Goal: Transaction & Acquisition: Book appointment/travel/reservation

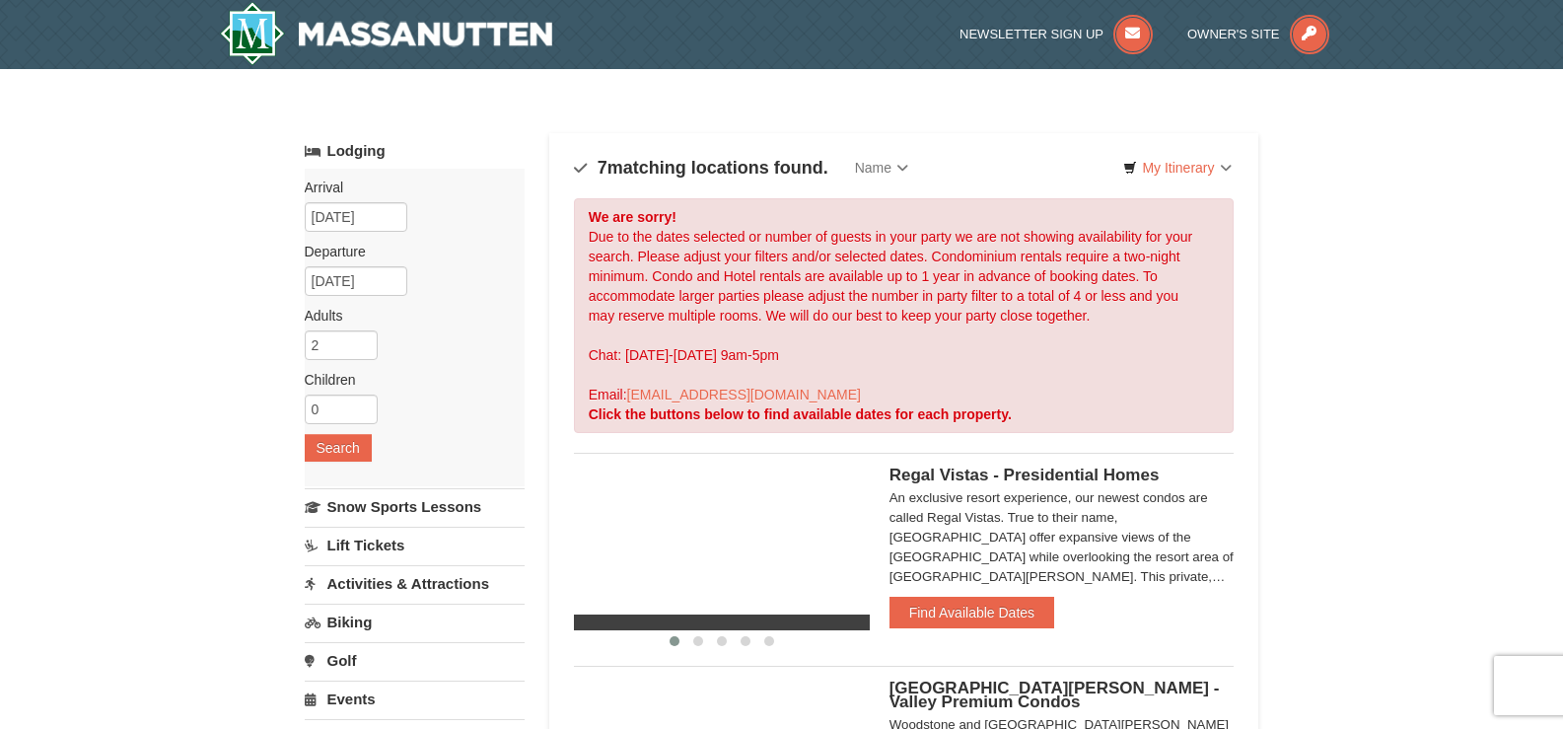
select select "9"
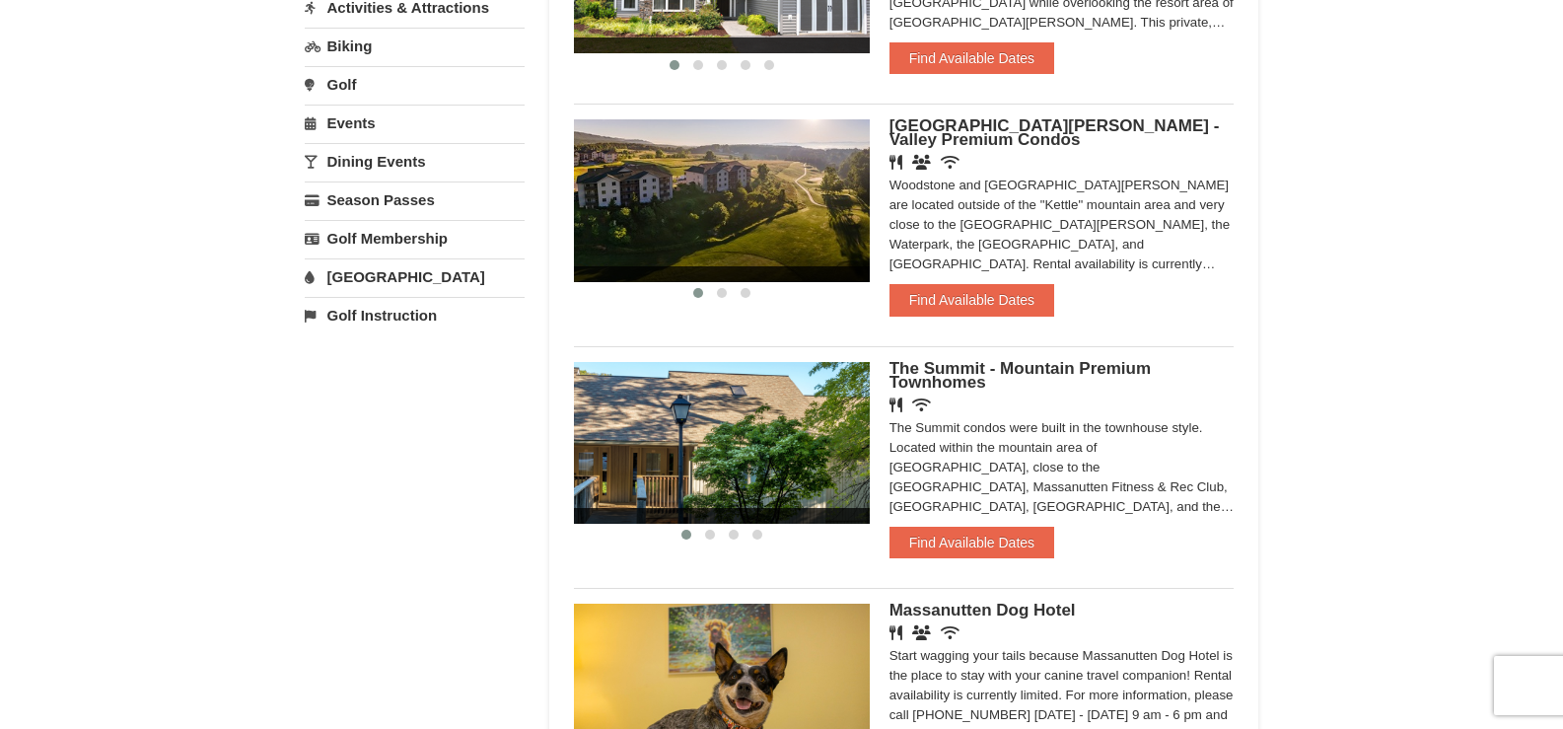
scroll to position [690, 0]
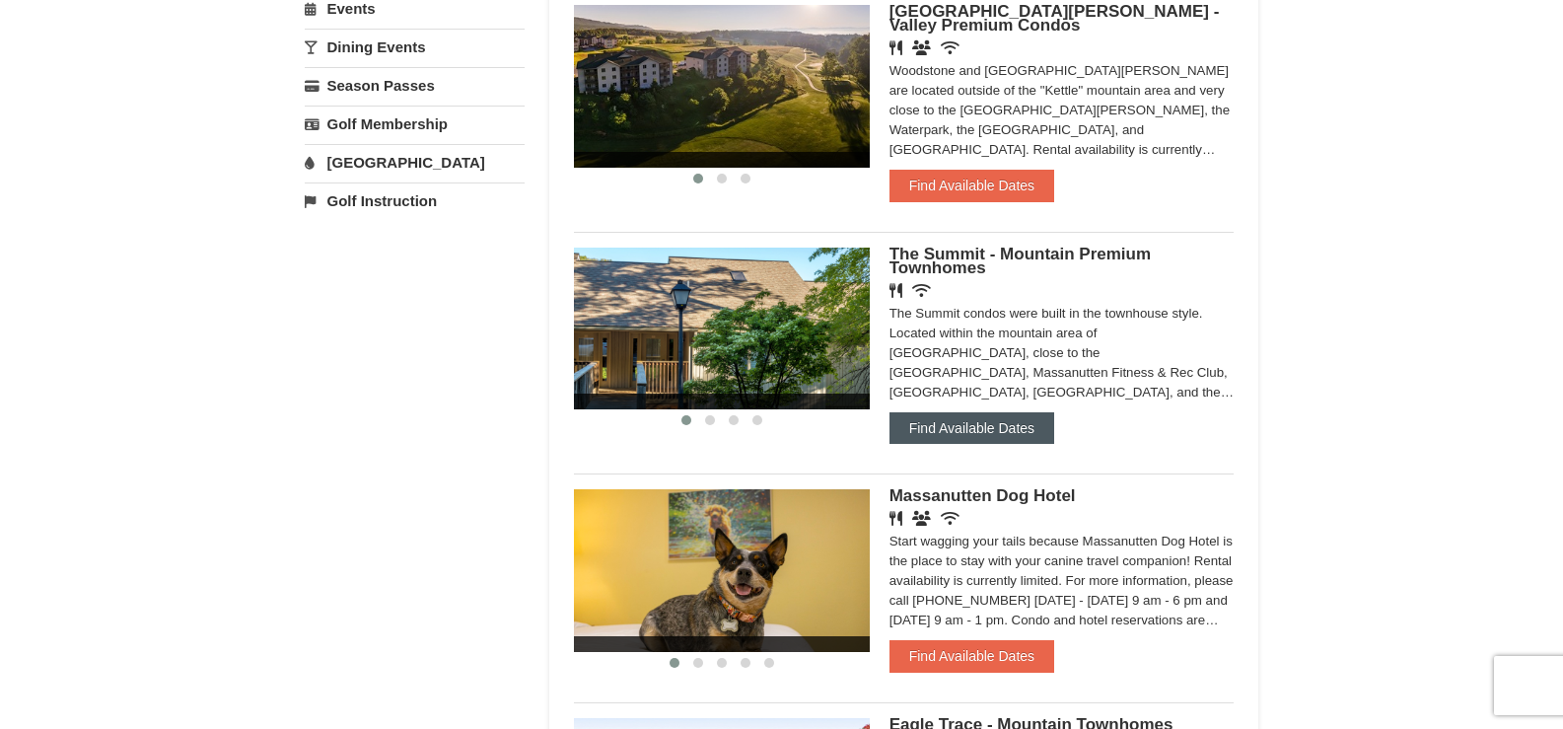
click at [1021, 437] on button "Find Available Dates" at bounding box center [972, 428] width 165 height 32
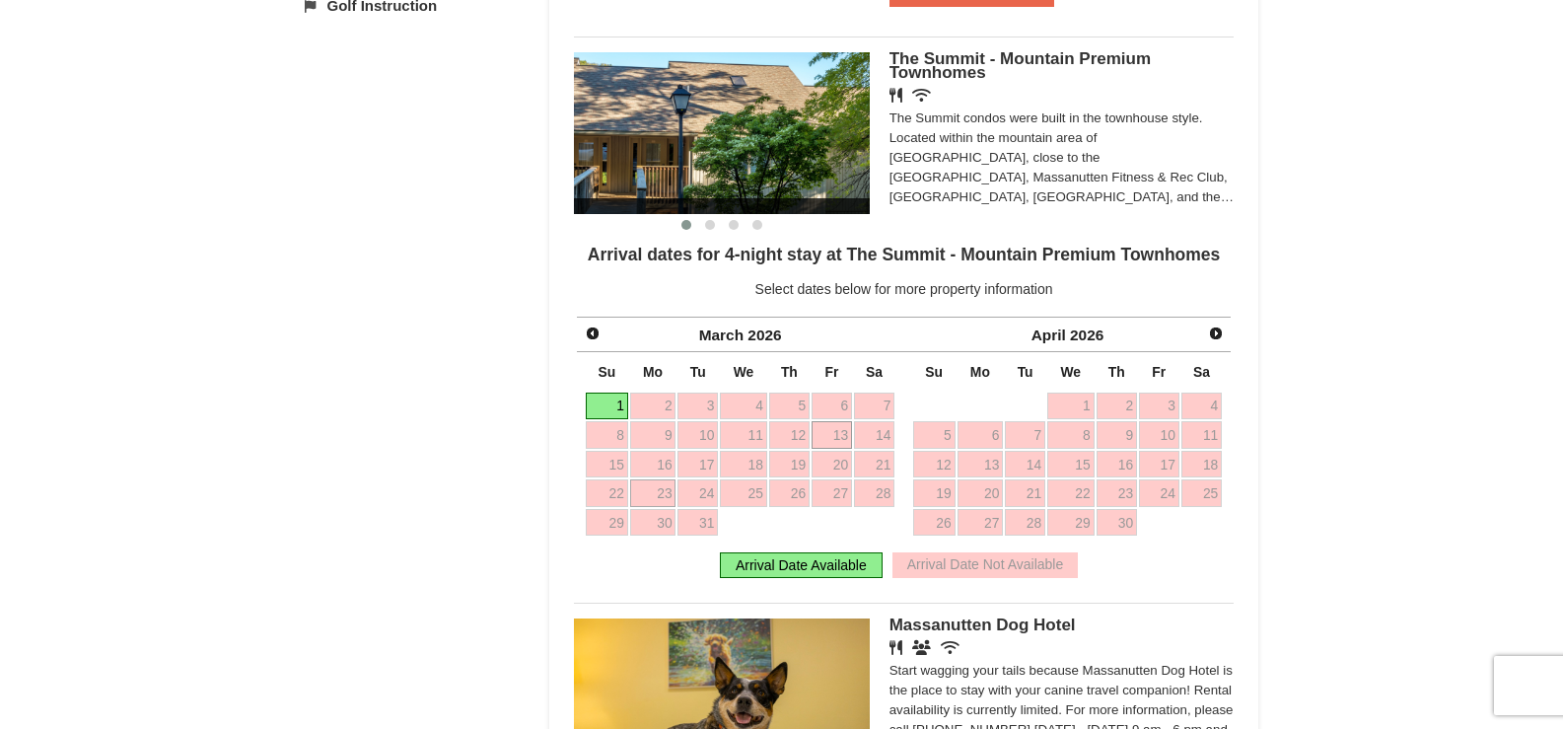
scroll to position [888, 0]
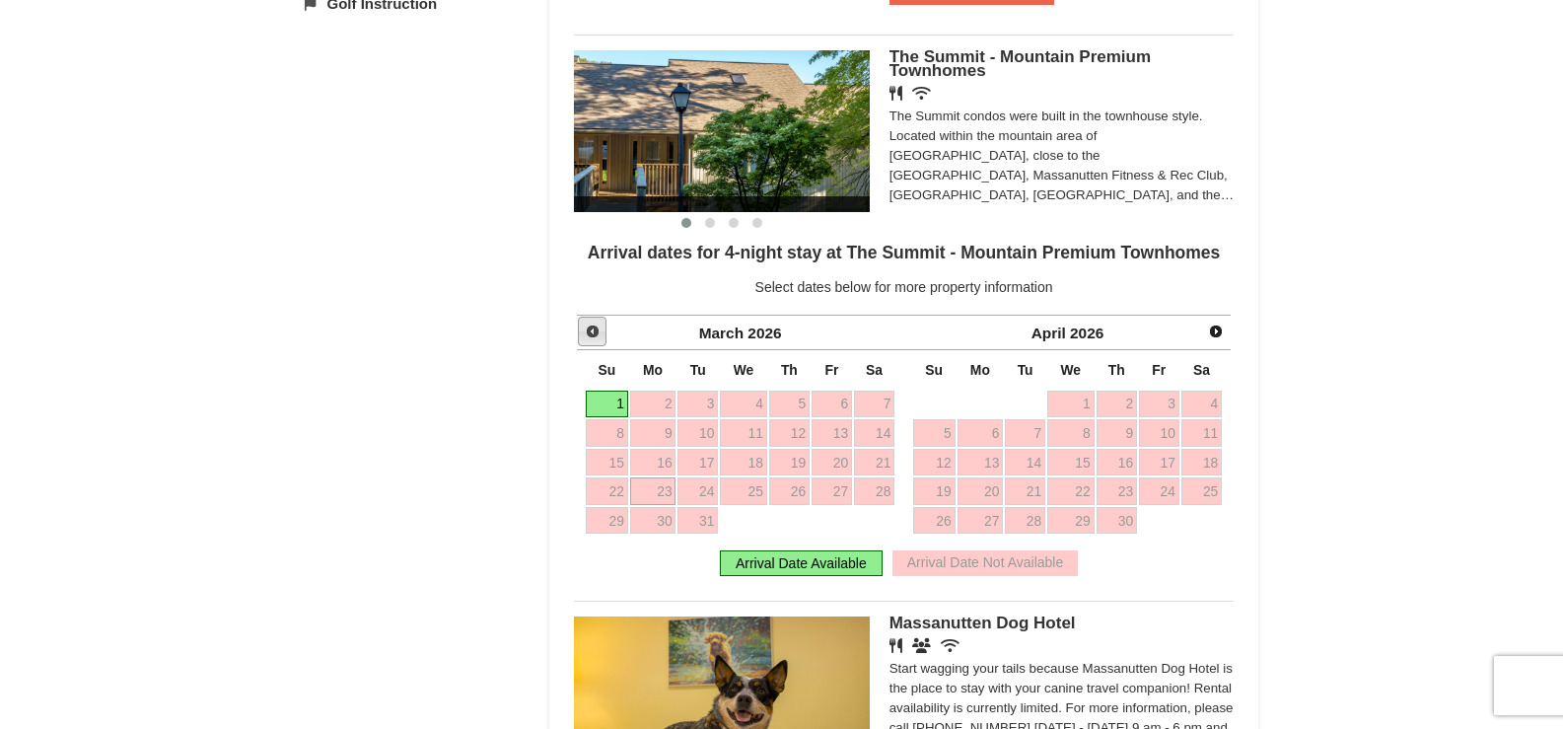
click at [581, 330] on link "Prev" at bounding box center [593, 332] width 30 height 30
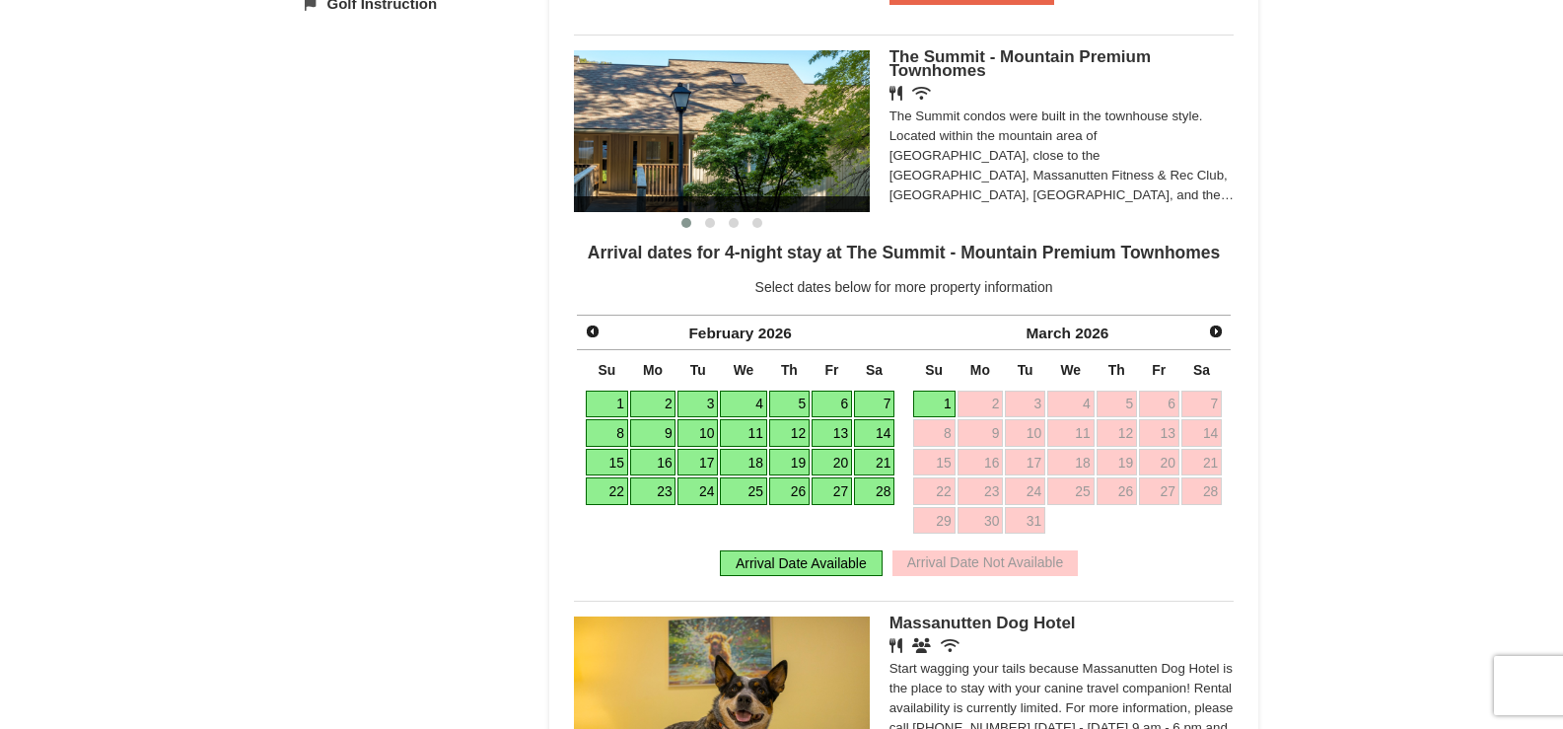
click at [651, 495] on link "23" at bounding box center [653, 491] width 46 height 28
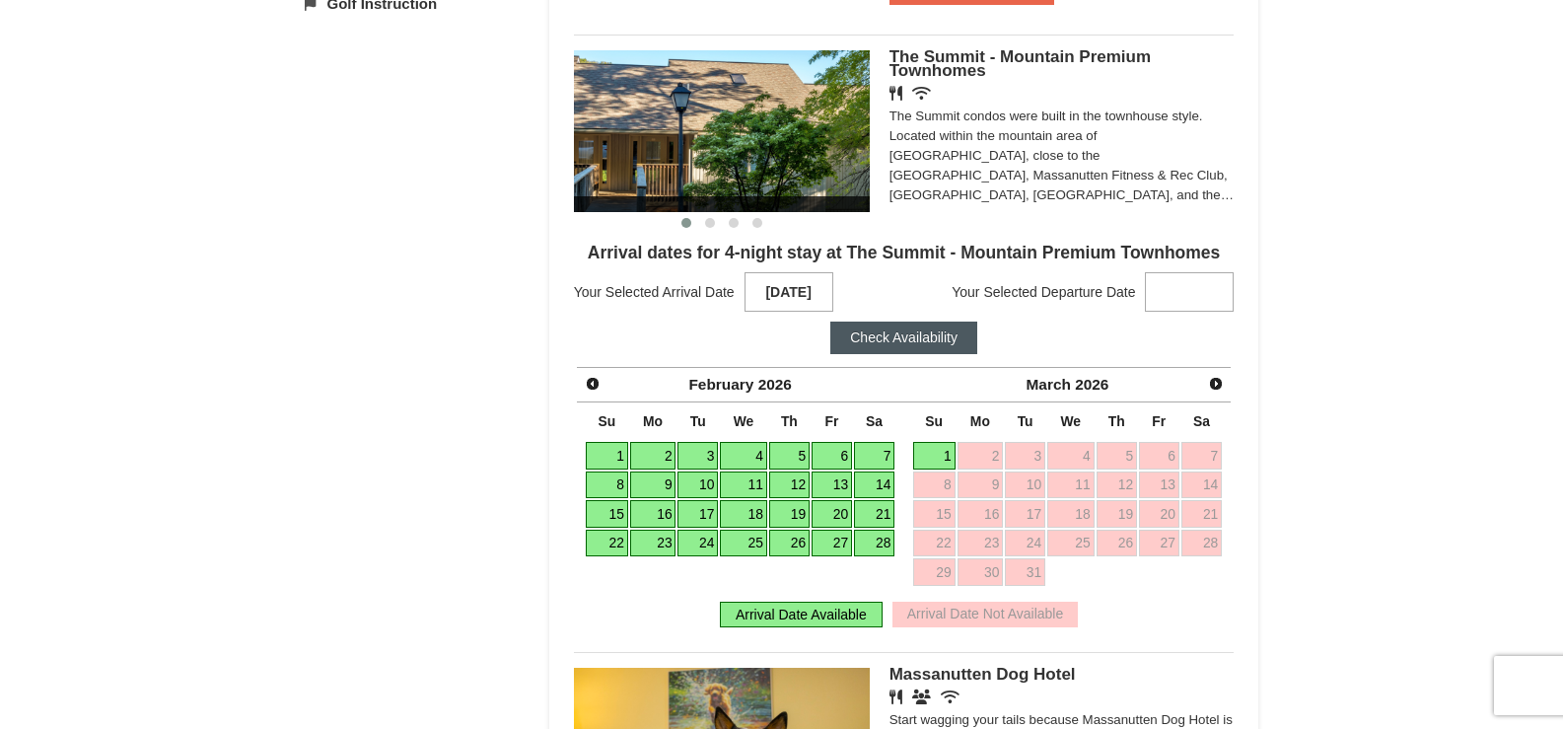
click at [829, 543] on link "27" at bounding box center [832, 544] width 40 height 28
click at [897, 338] on button "Check Availability" at bounding box center [903, 338] width 147 height 32
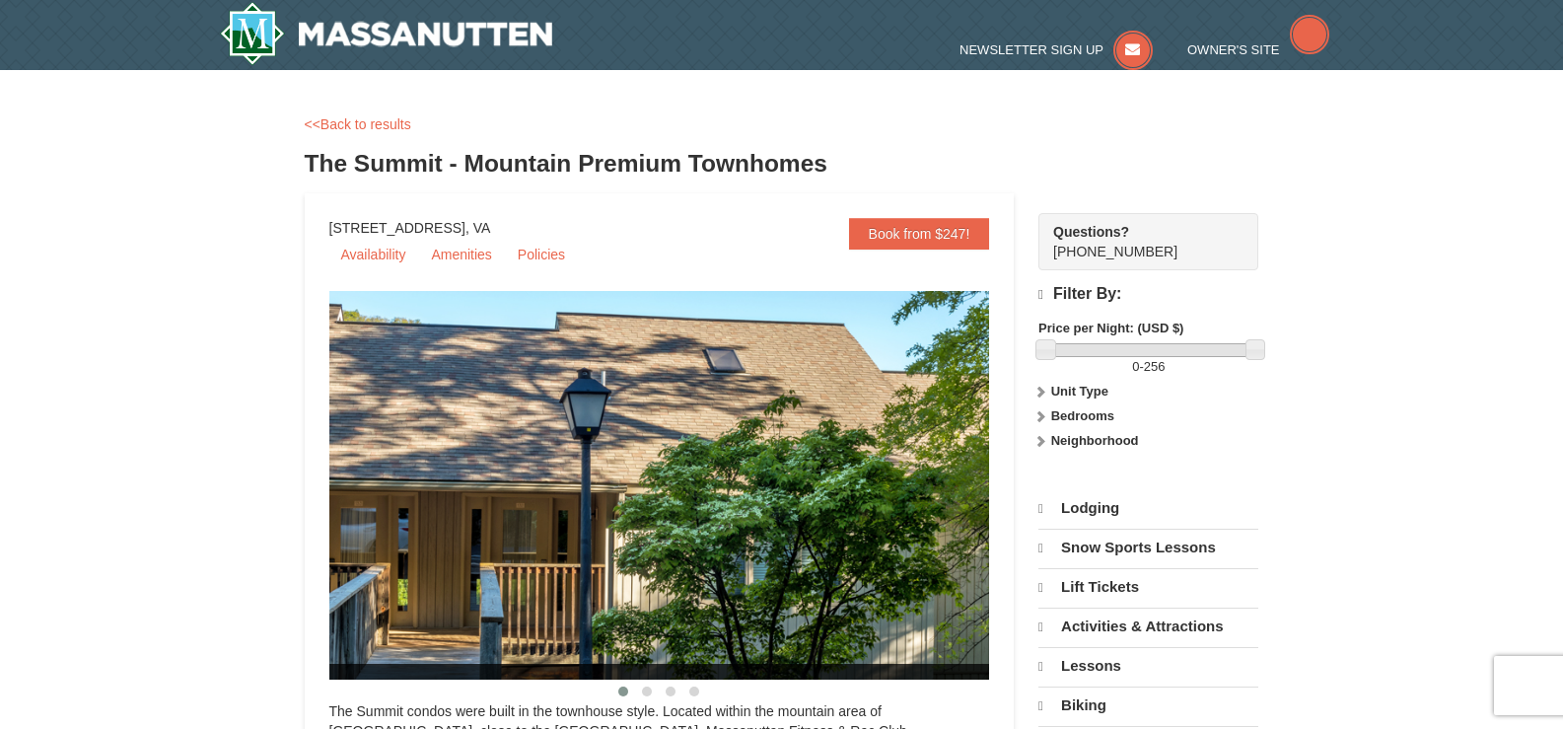
select select "9"
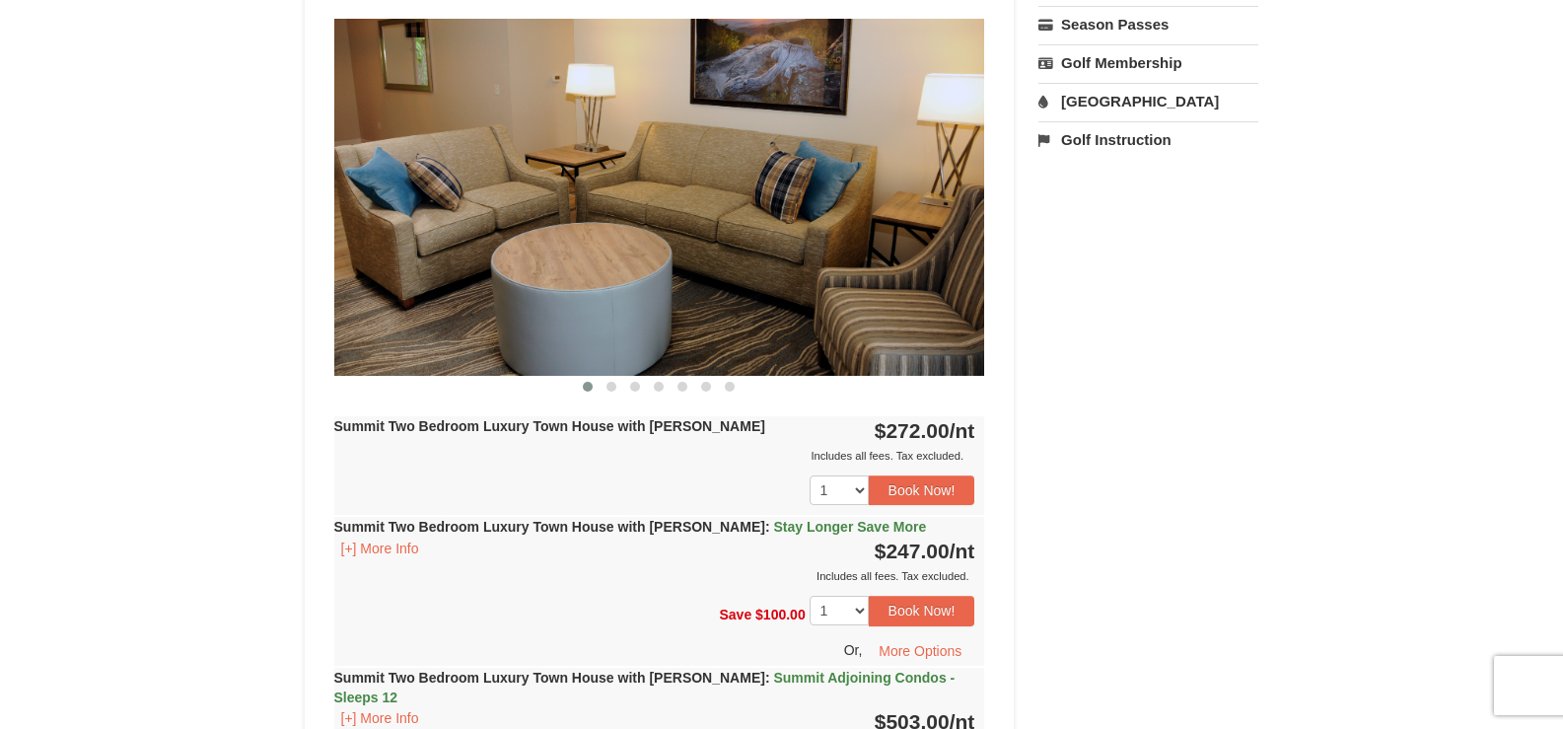
scroll to position [888, 0]
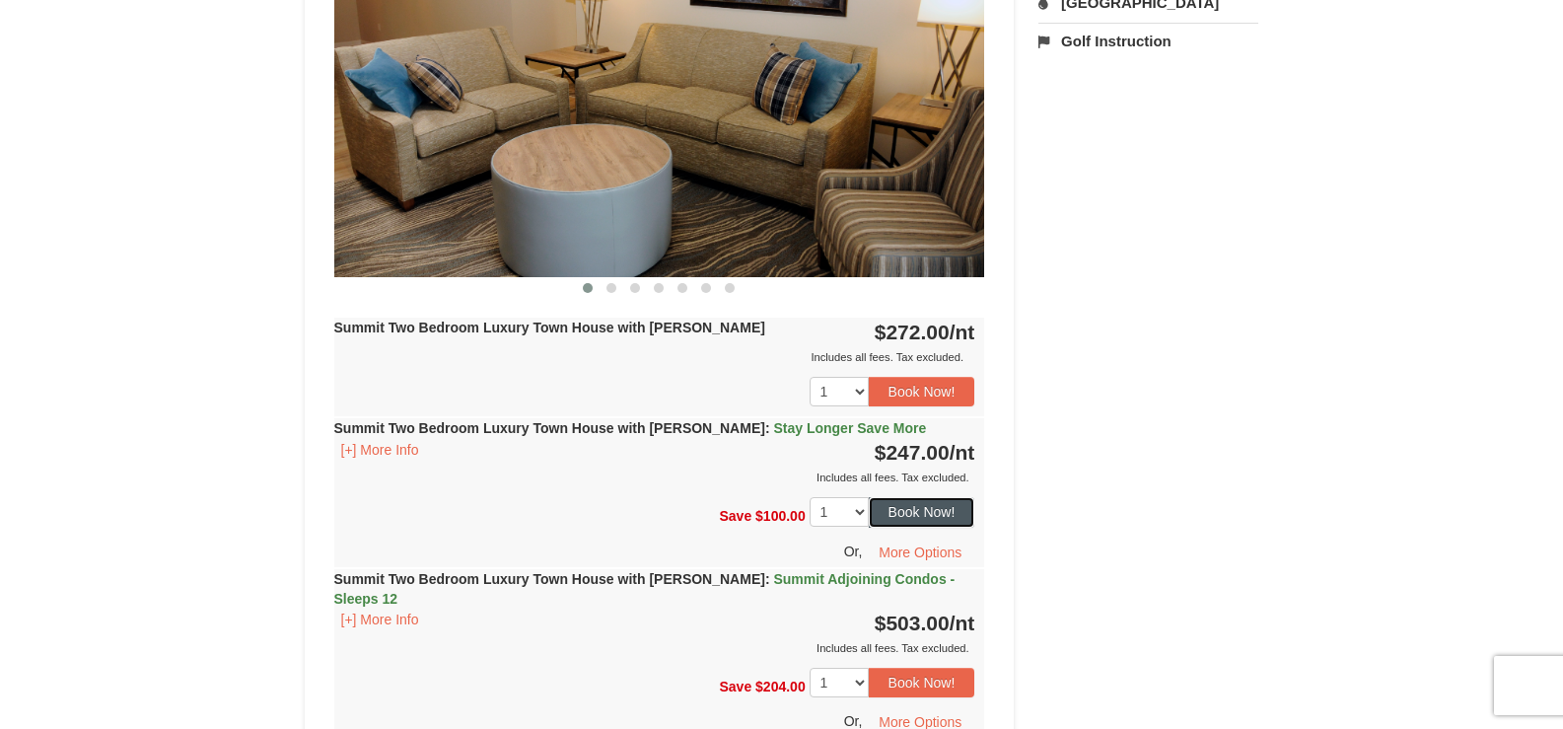
click at [909, 501] on button "Book Now!" at bounding box center [922, 512] width 107 height 30
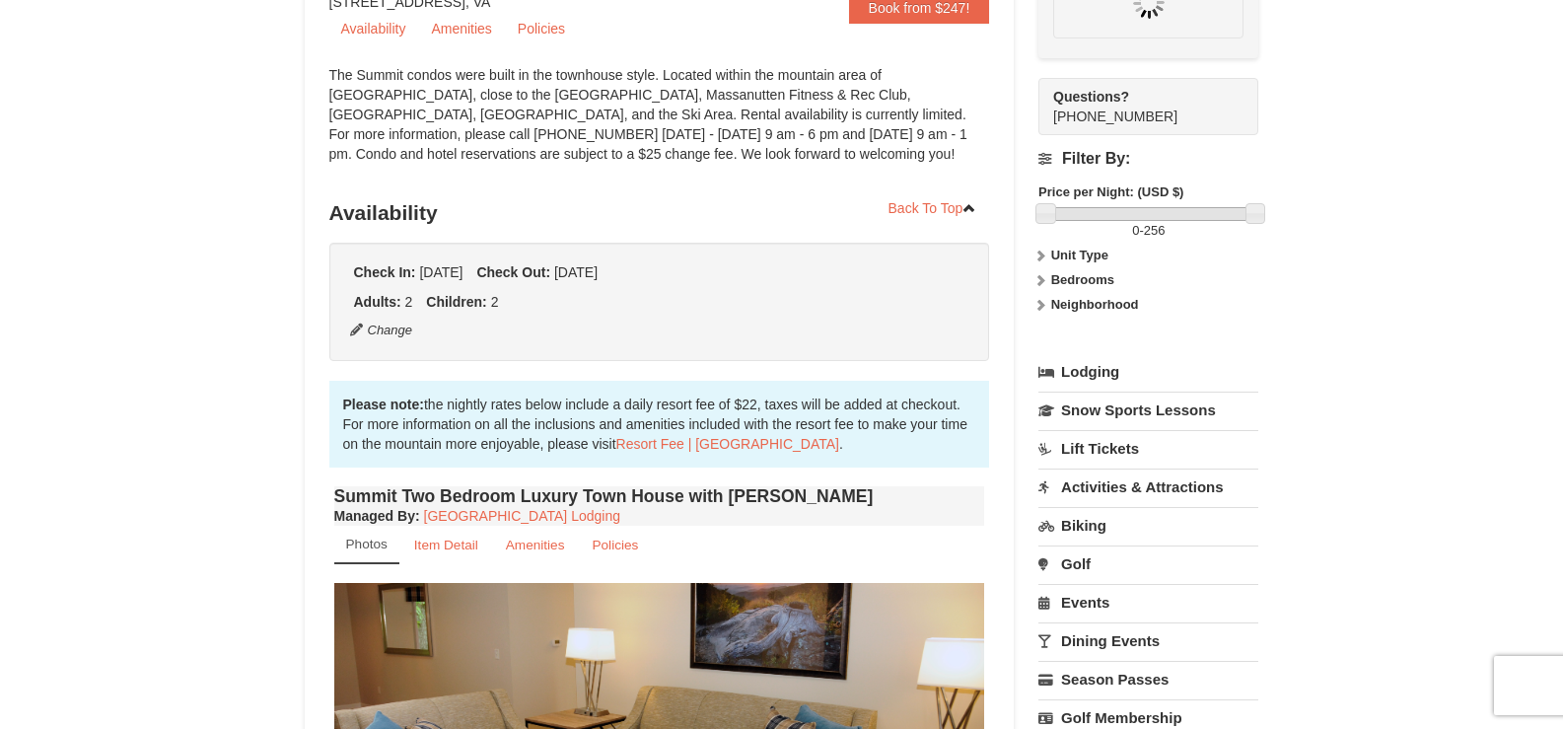
scroll to position [192, 0]
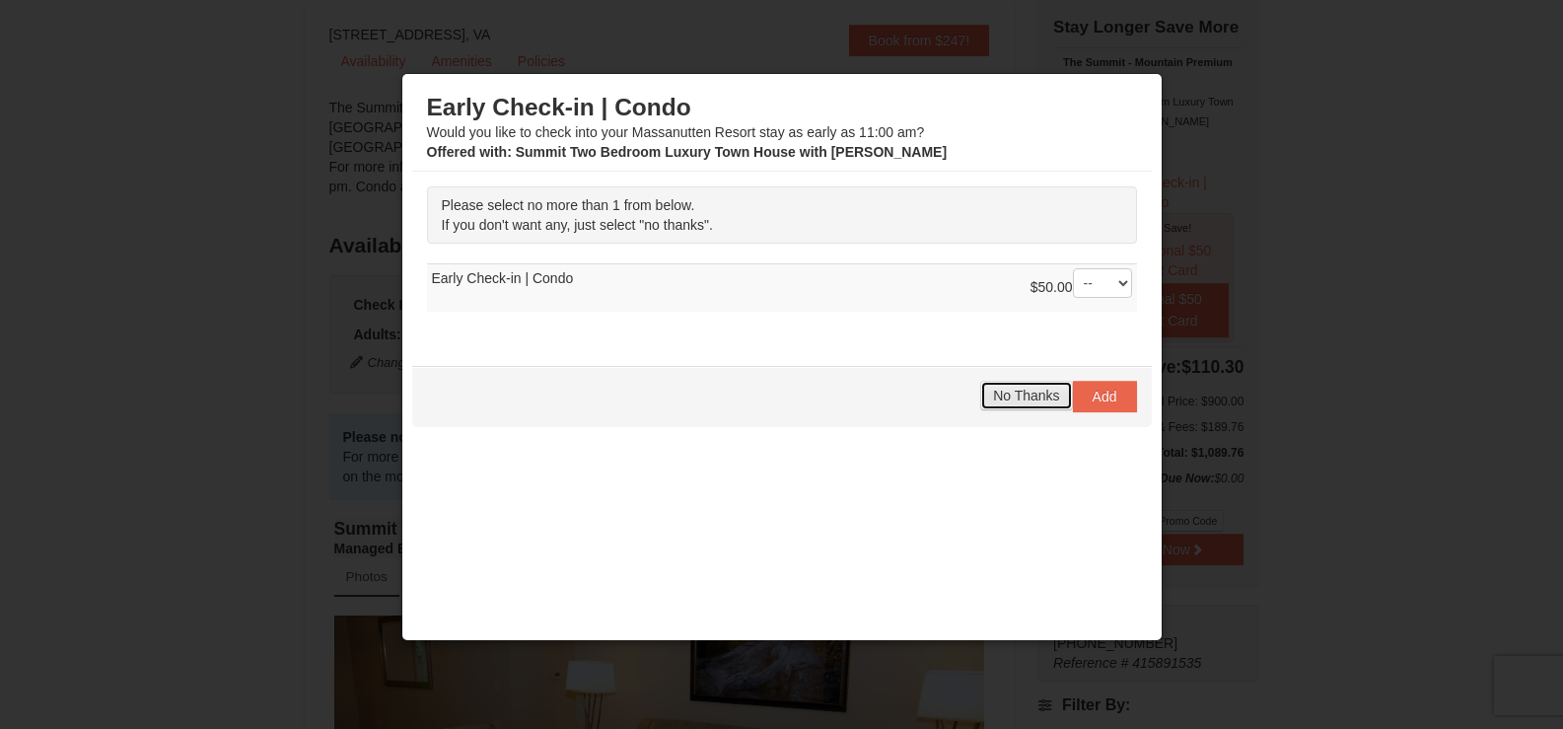
click at [1013, 392] on span "No Thanks" at bounding box center [1026, 396] width 66 height 16
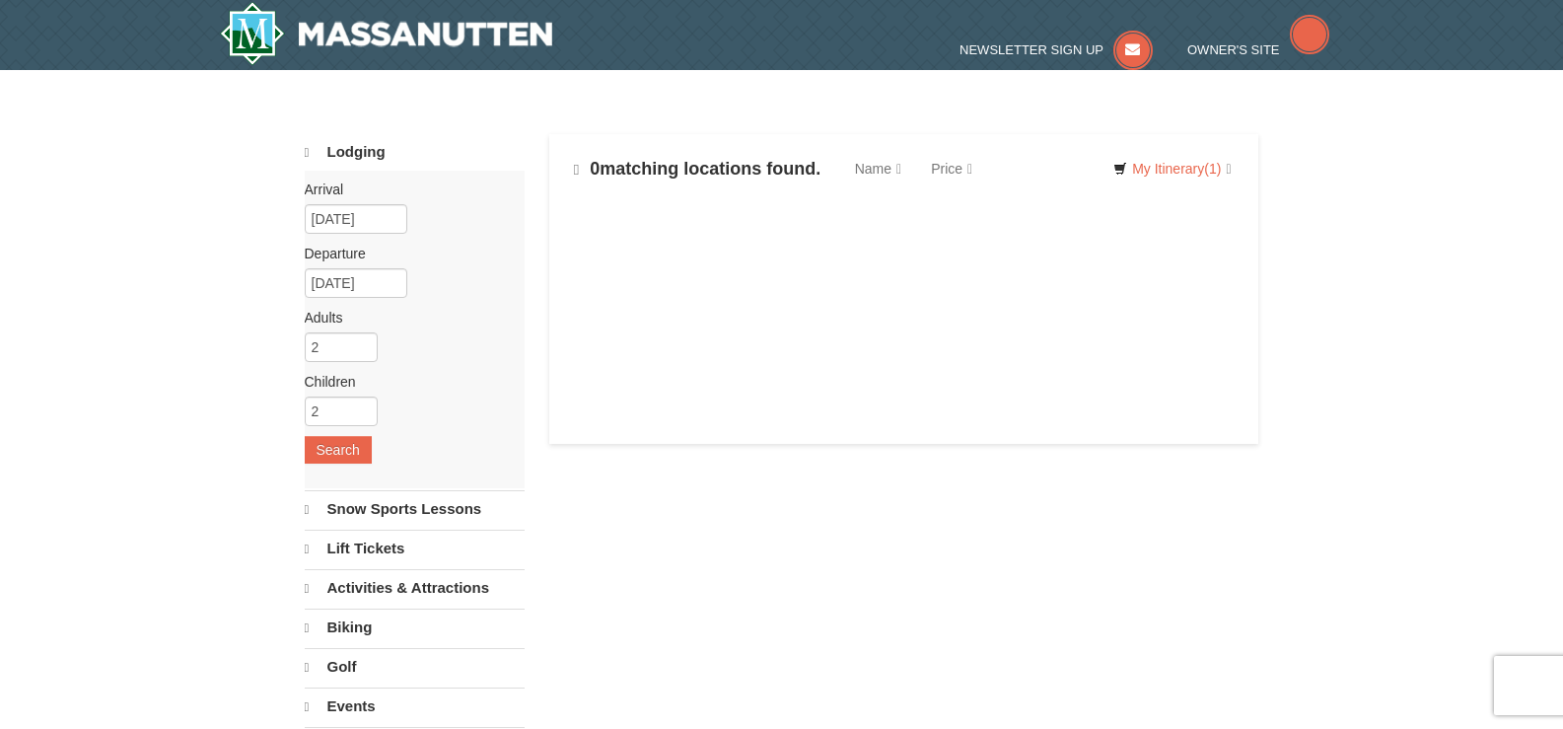
select select "9"
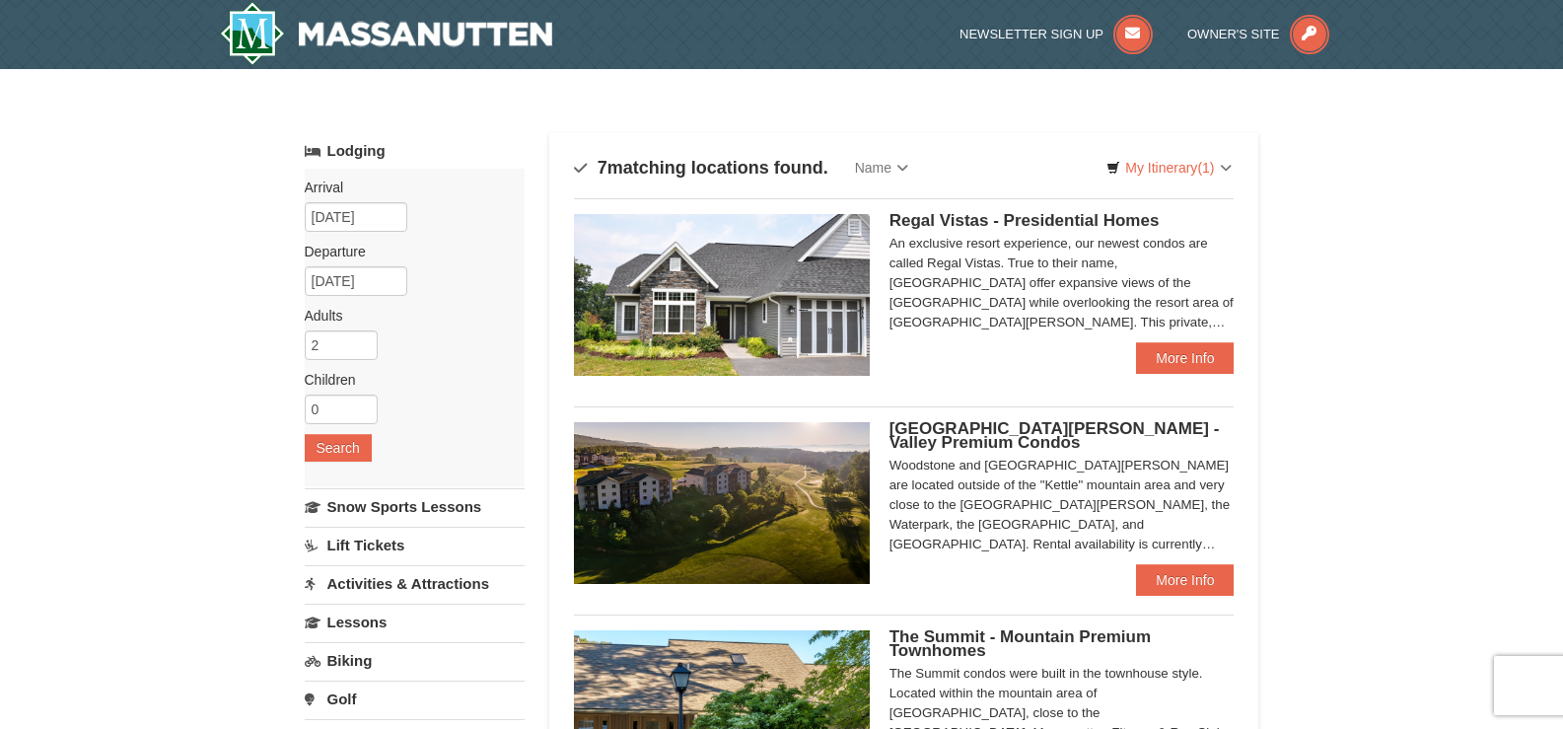
select select "9"
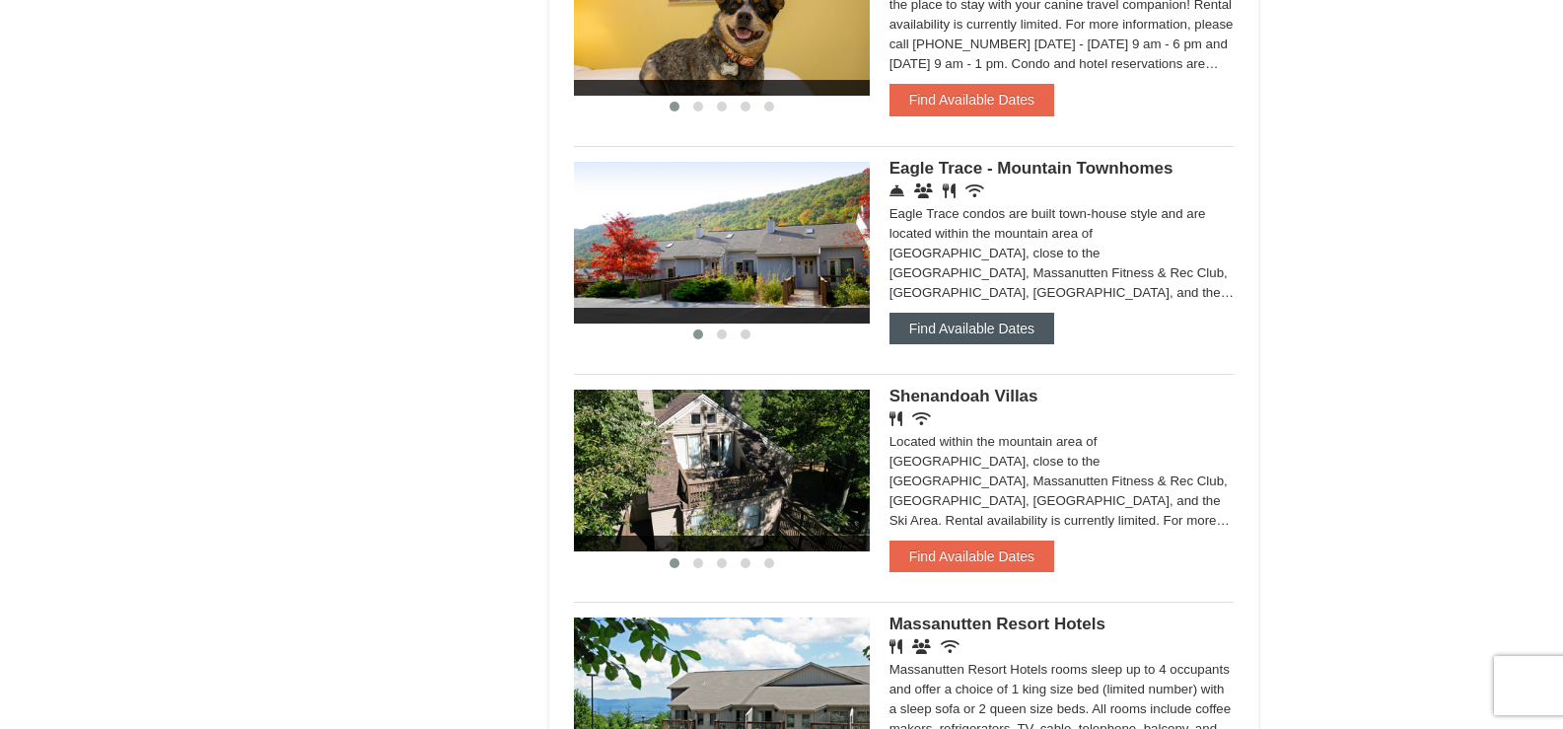
scroll to position [1282, 0]
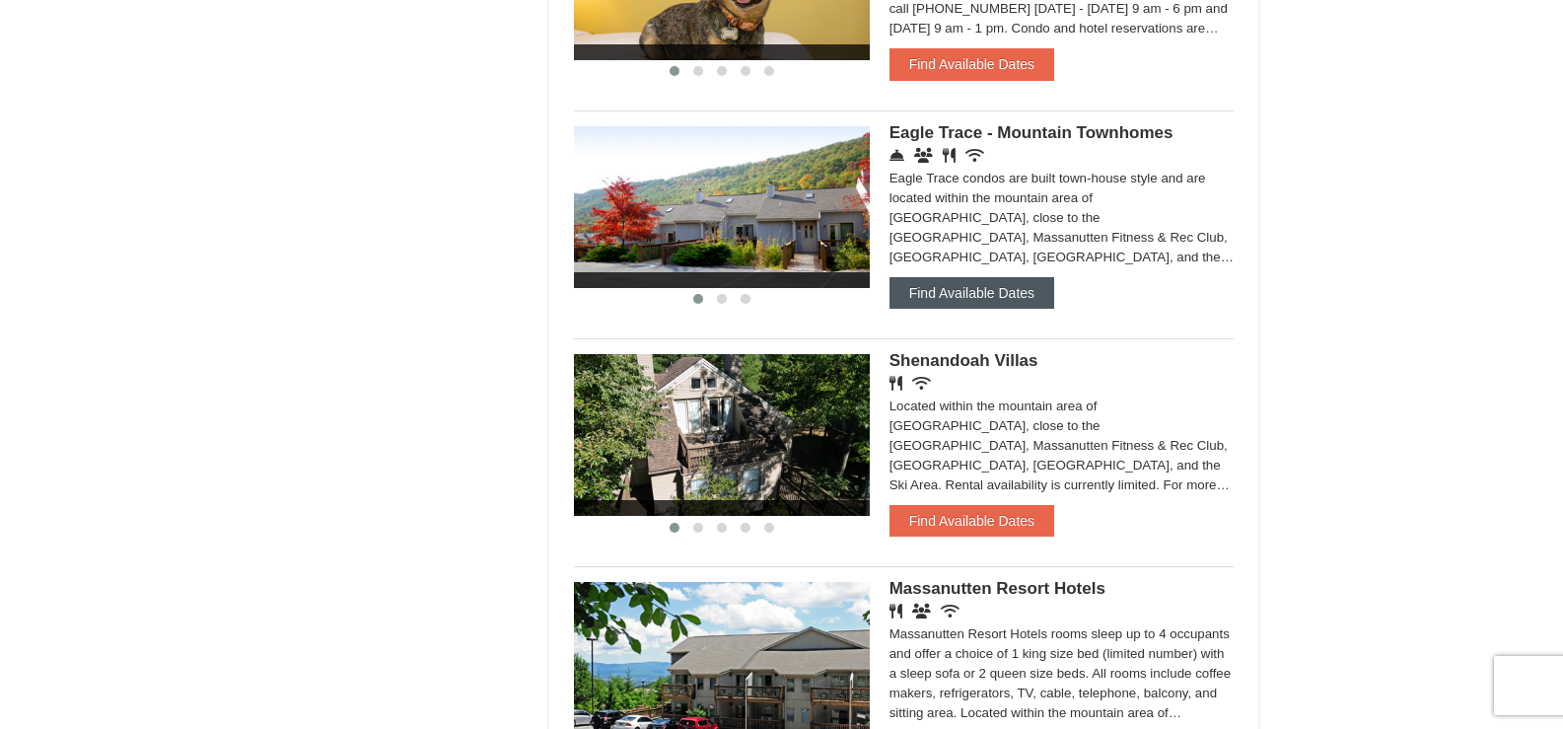
click at [1000, 293] on button "Find Available Dates" at bounding box center [972, 293] width 165 height 32
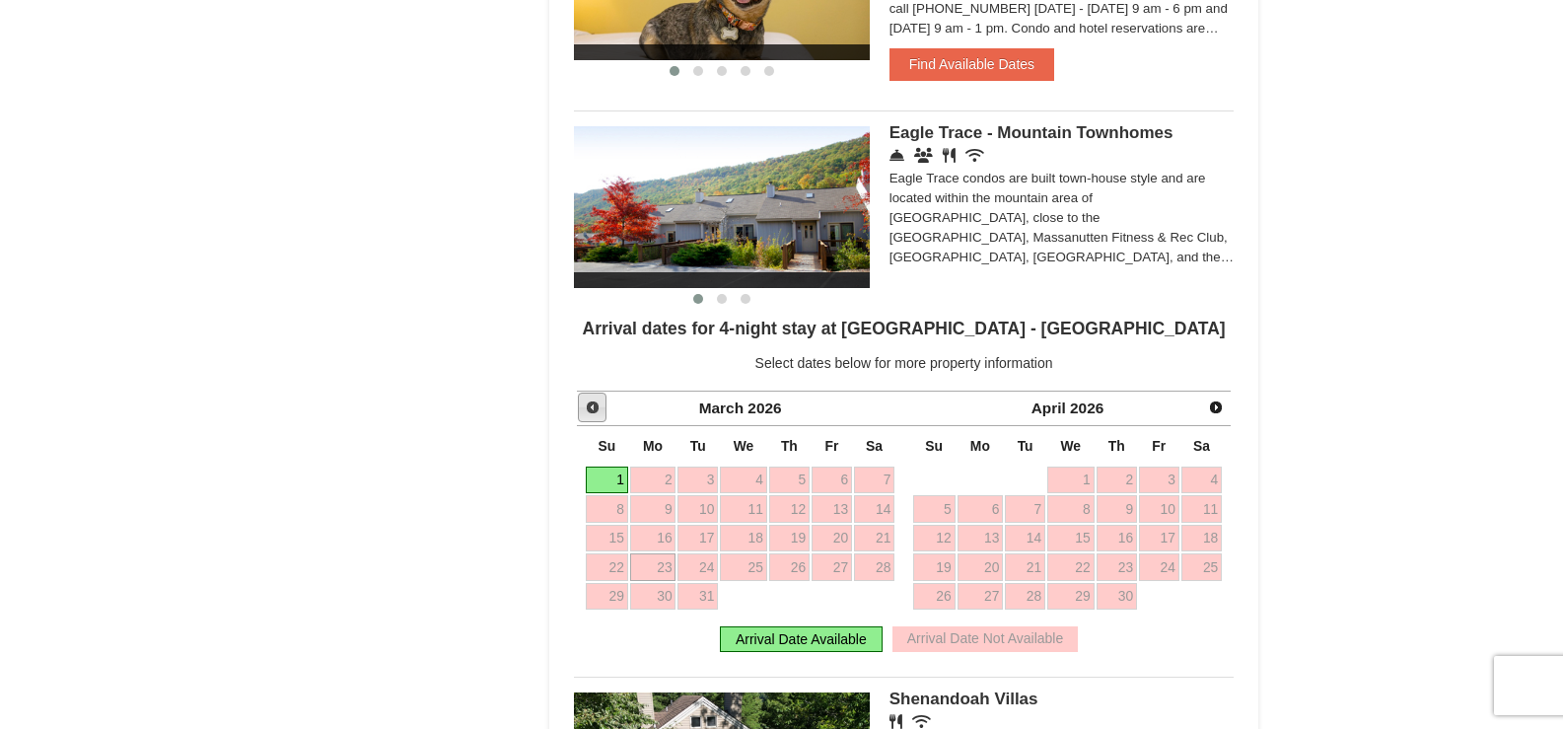
click at [594, 401] on span "Prev" at bounding box center [593, 407] width 16 height 16
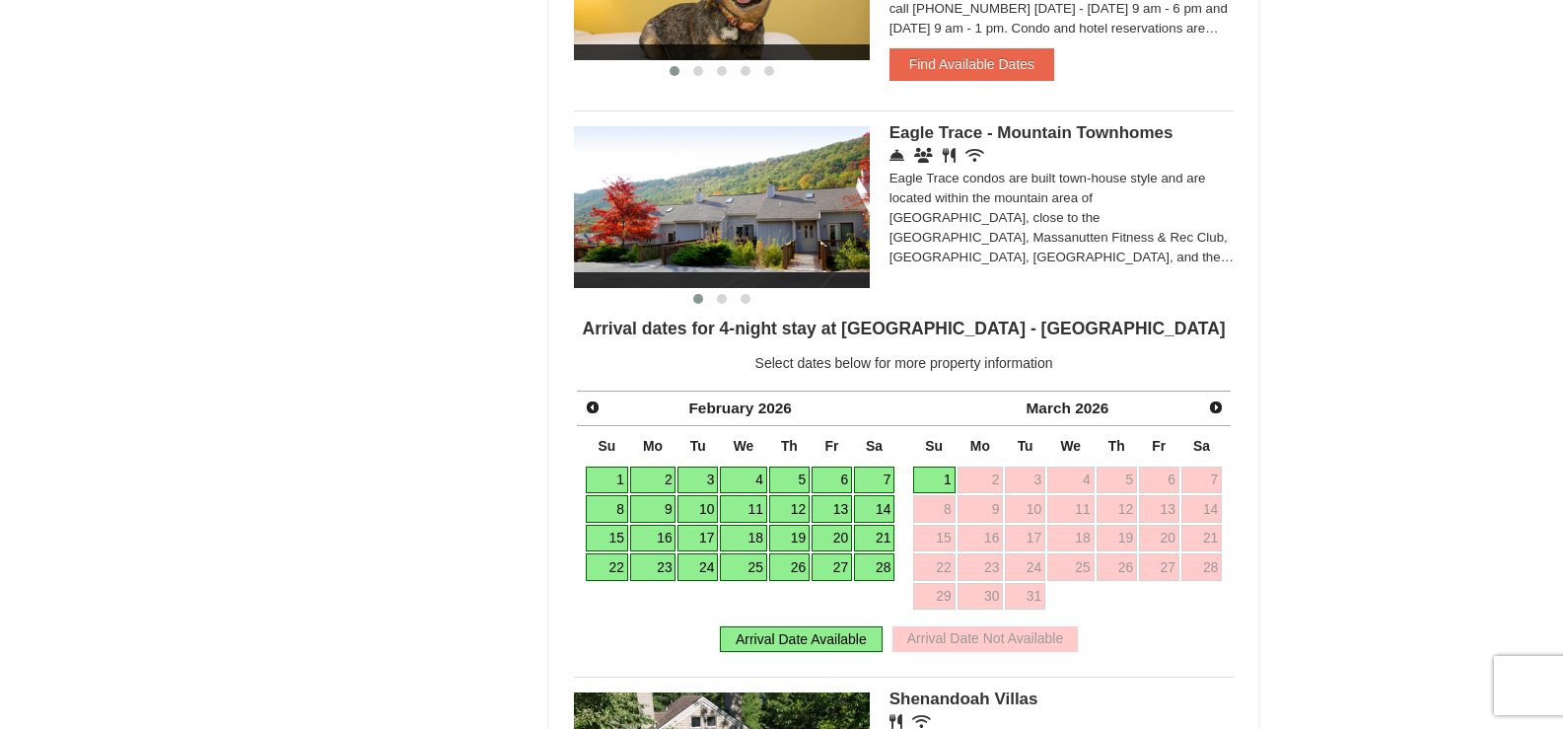
click at [644, 567] on link "23" at bounding box center [653, 567] width 46 height 28
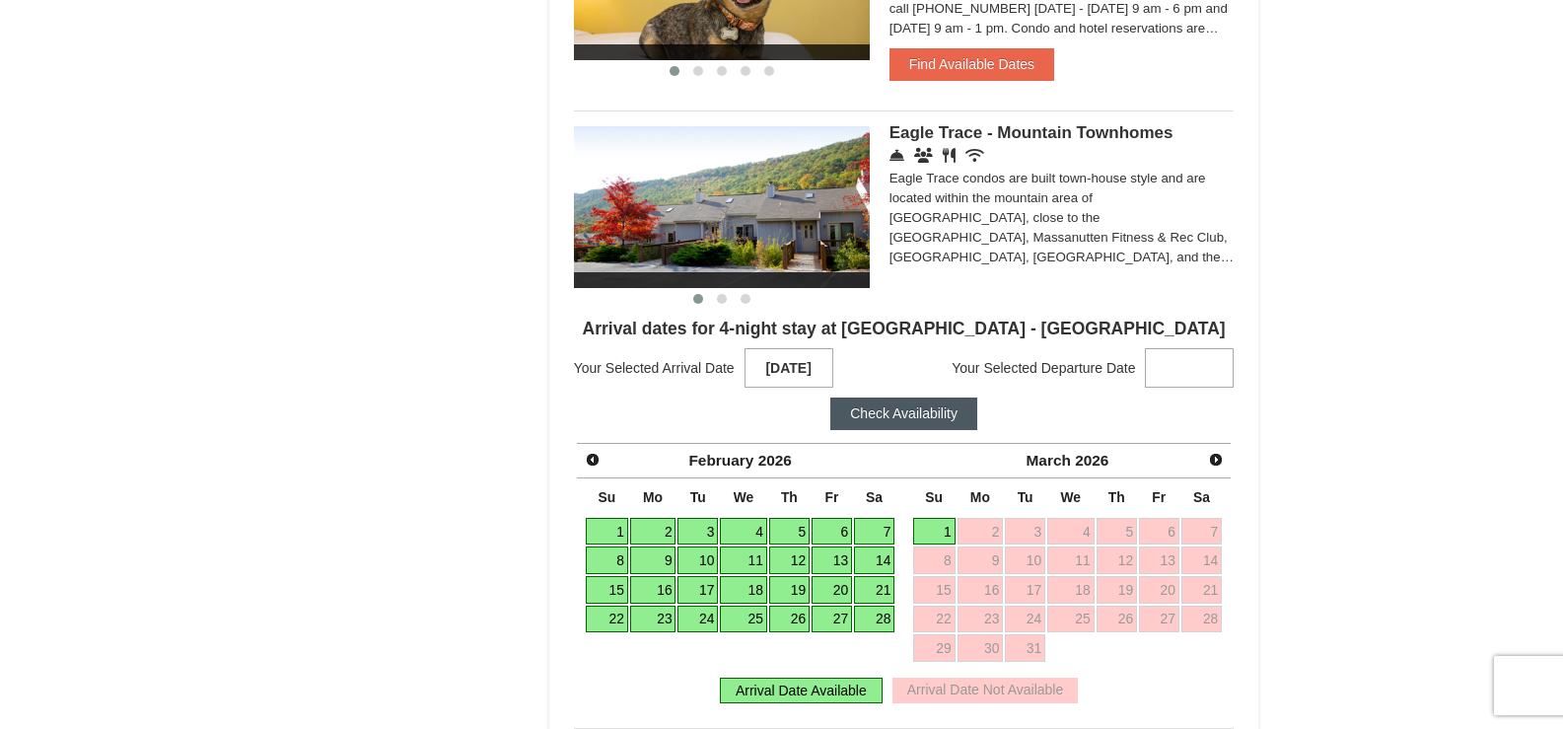
click at [831, 619] on link "27" at bounding box center [832, 620] width 40 height 28
click at [892, 414] on button "Check Availability" at bounding box center [903, 413] width 147 height 32
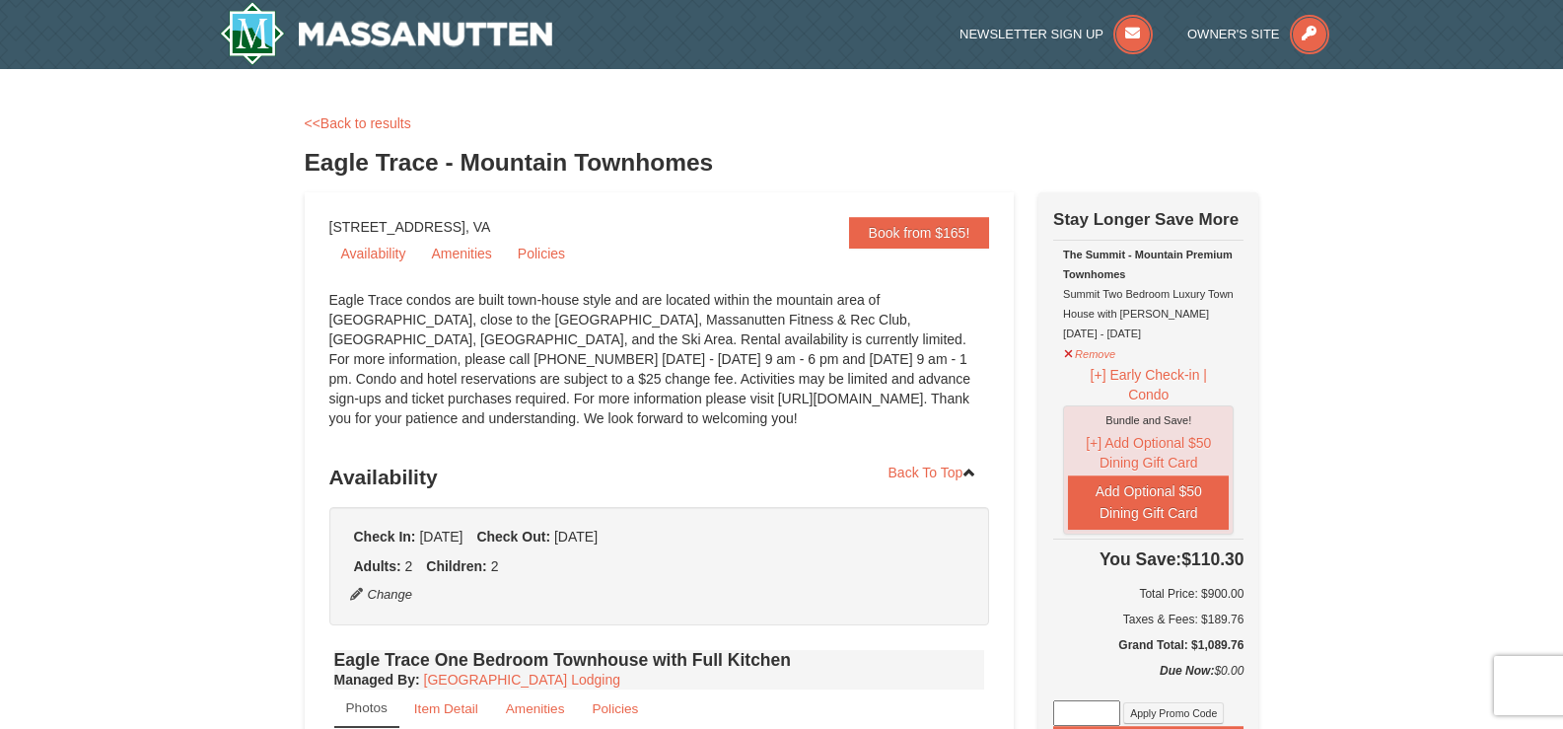
select select "9"
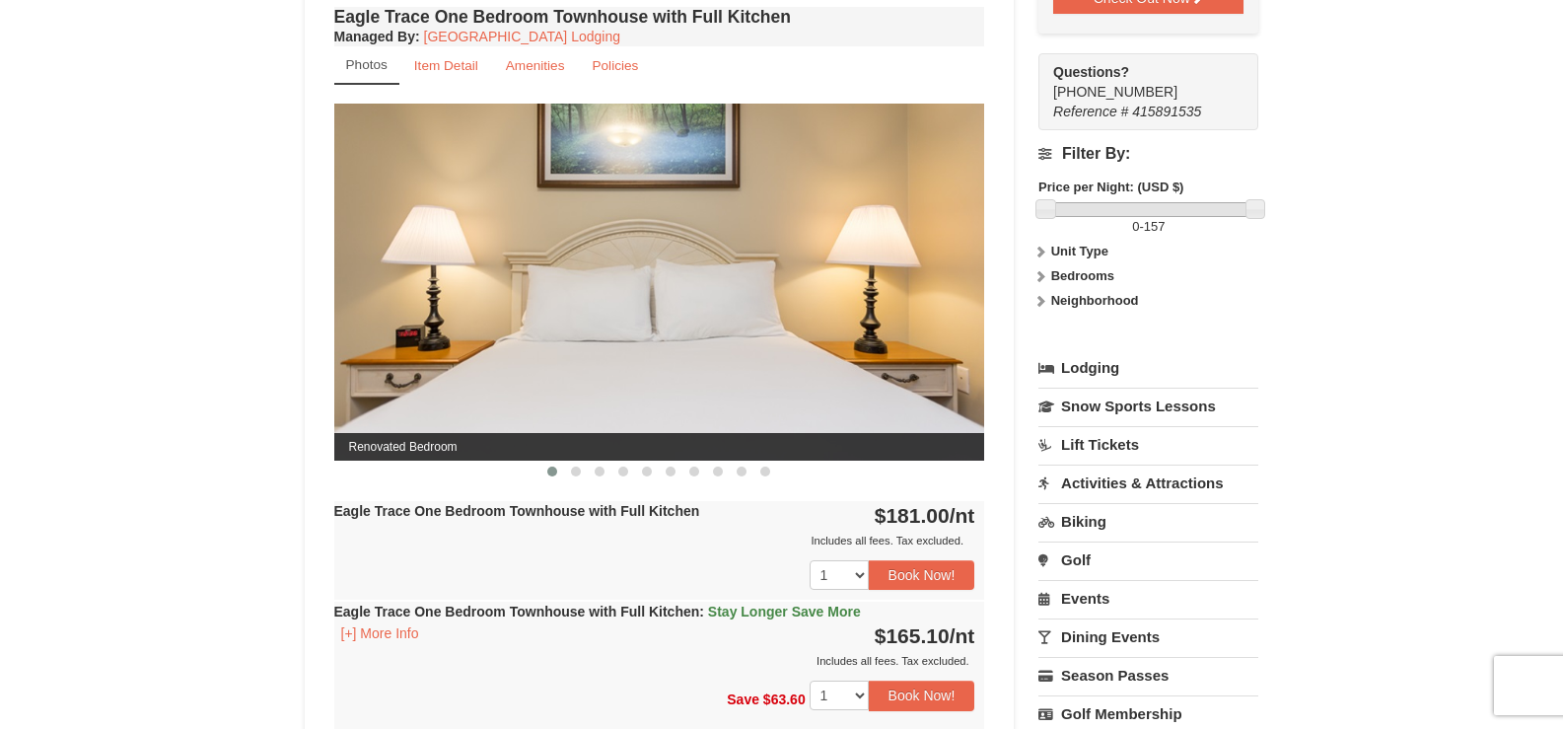
scroll to position [789, 0]
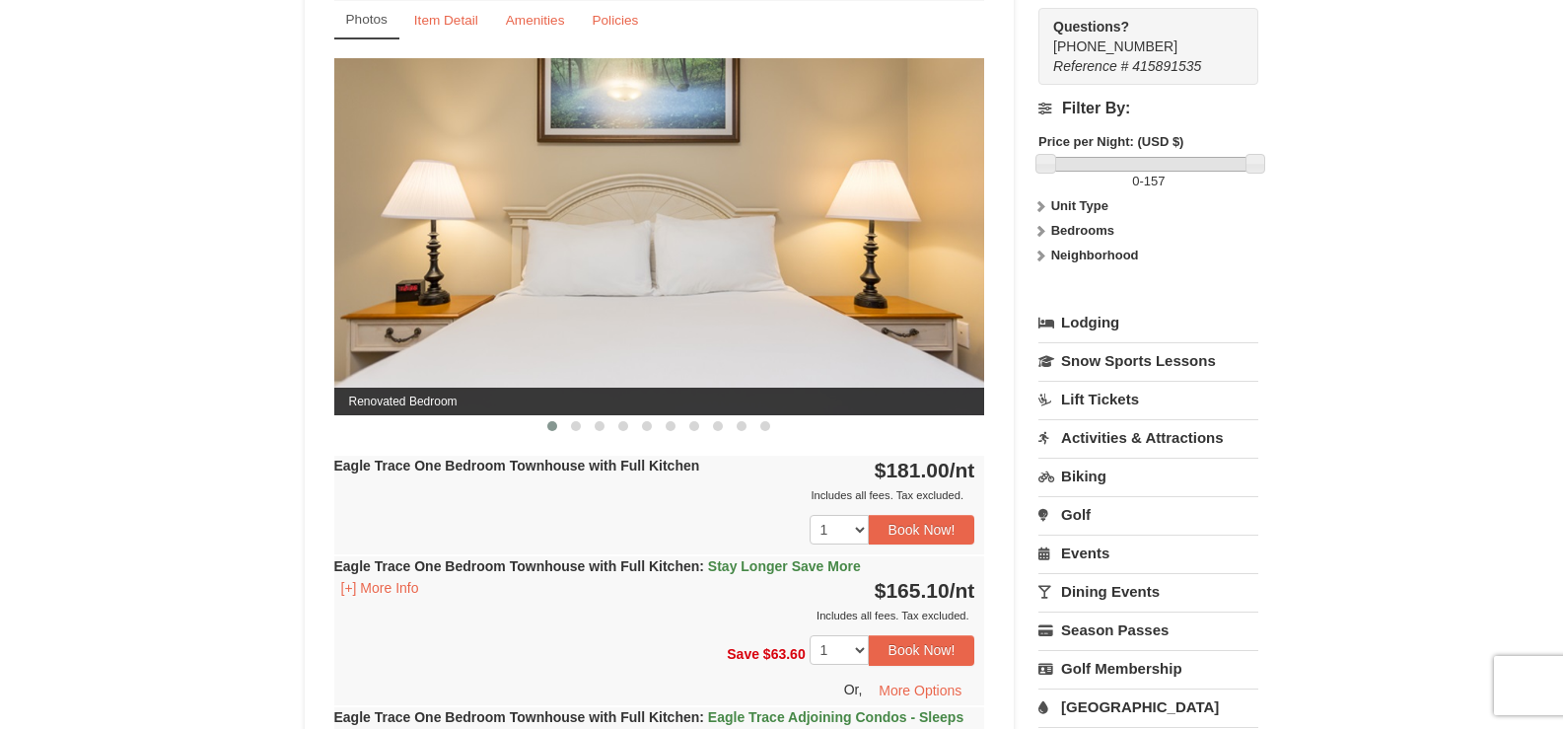
click at [925, 187] on img at bounding box center [659, 236] width 651 height 356
click at [569, 426] on button at bounding box center [576, 426] width 24 height 20
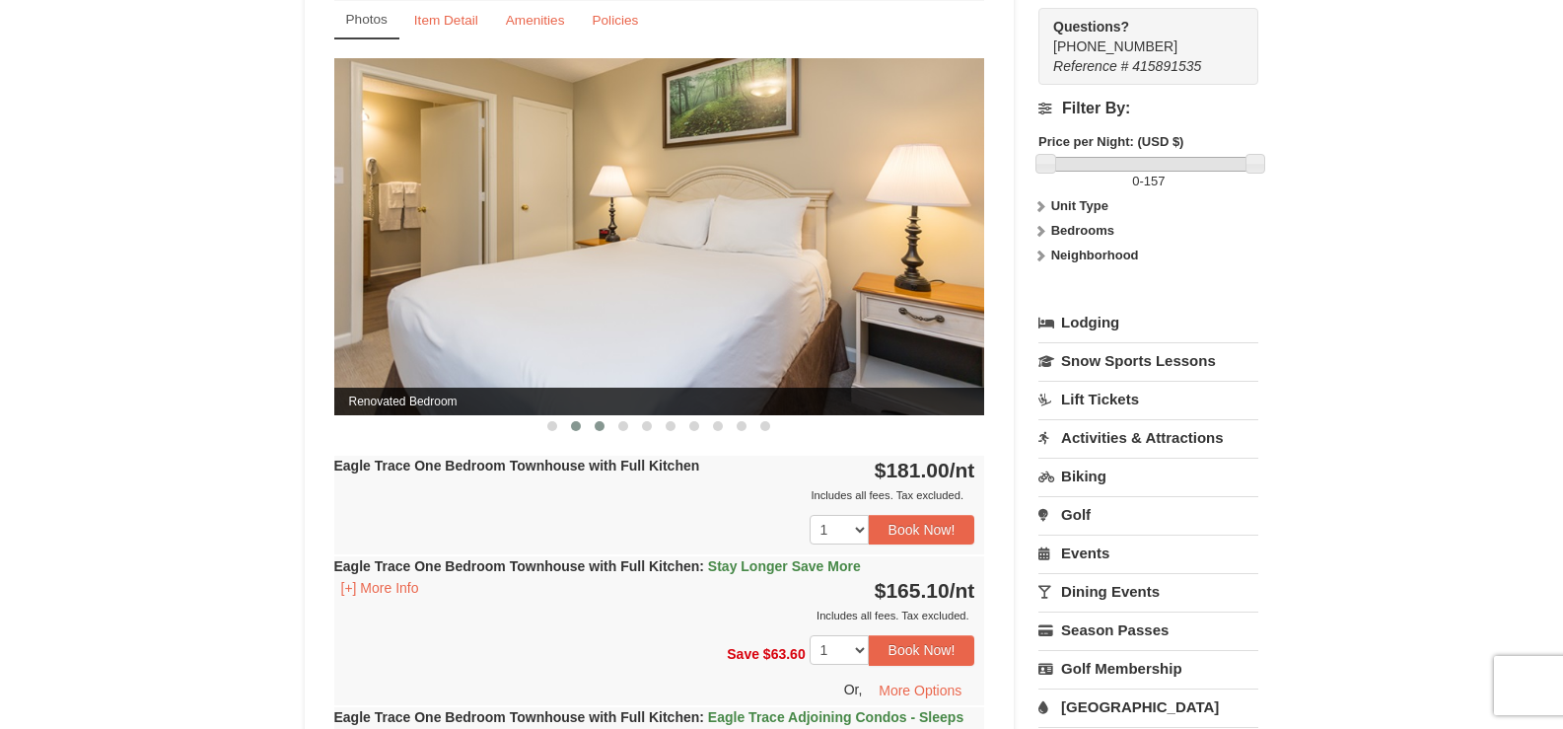
click at [602, 427] on span at bounding box center [600, 426] width 10 height 10
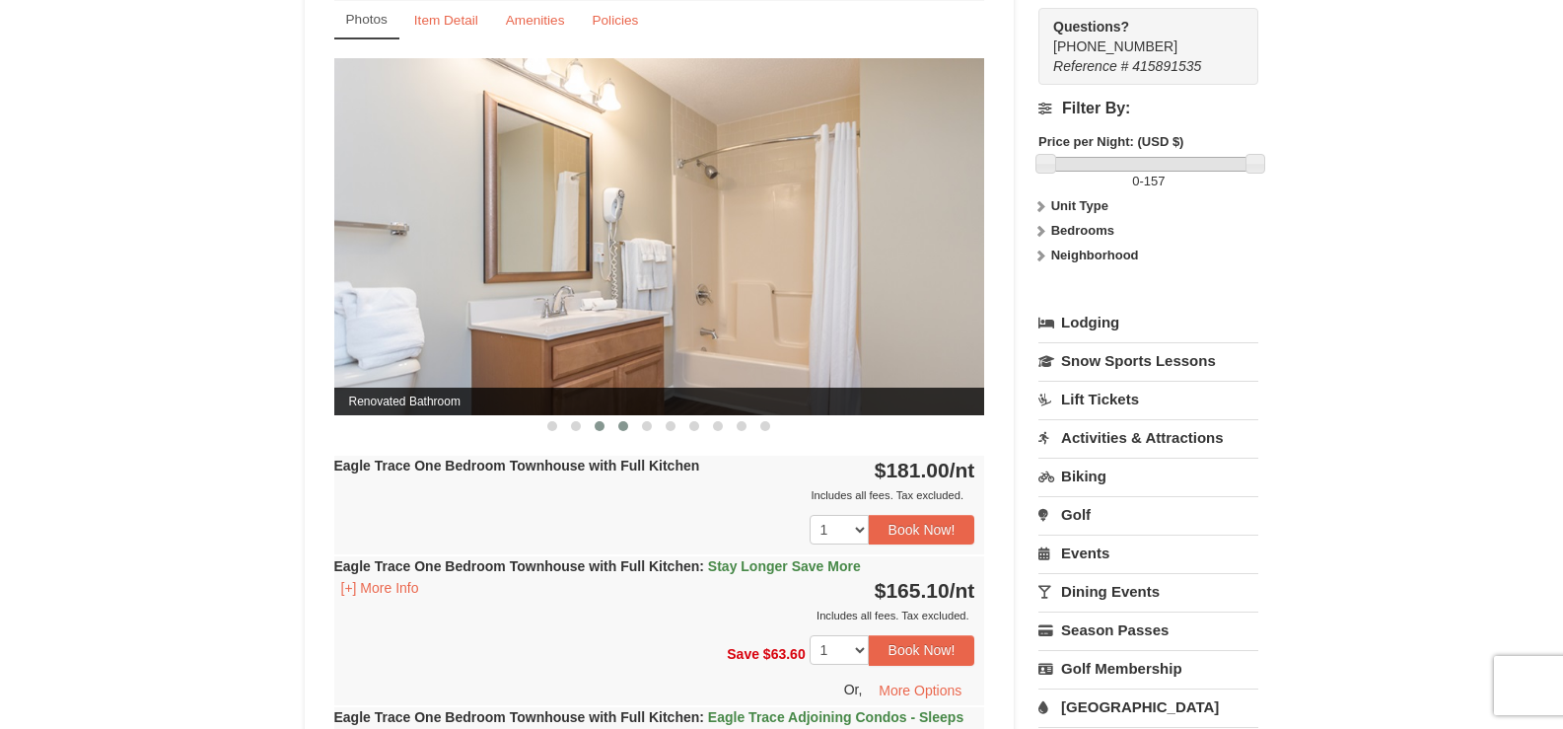
click at [616, 427] on button at bounding box center [623, 426] width 24 height 20
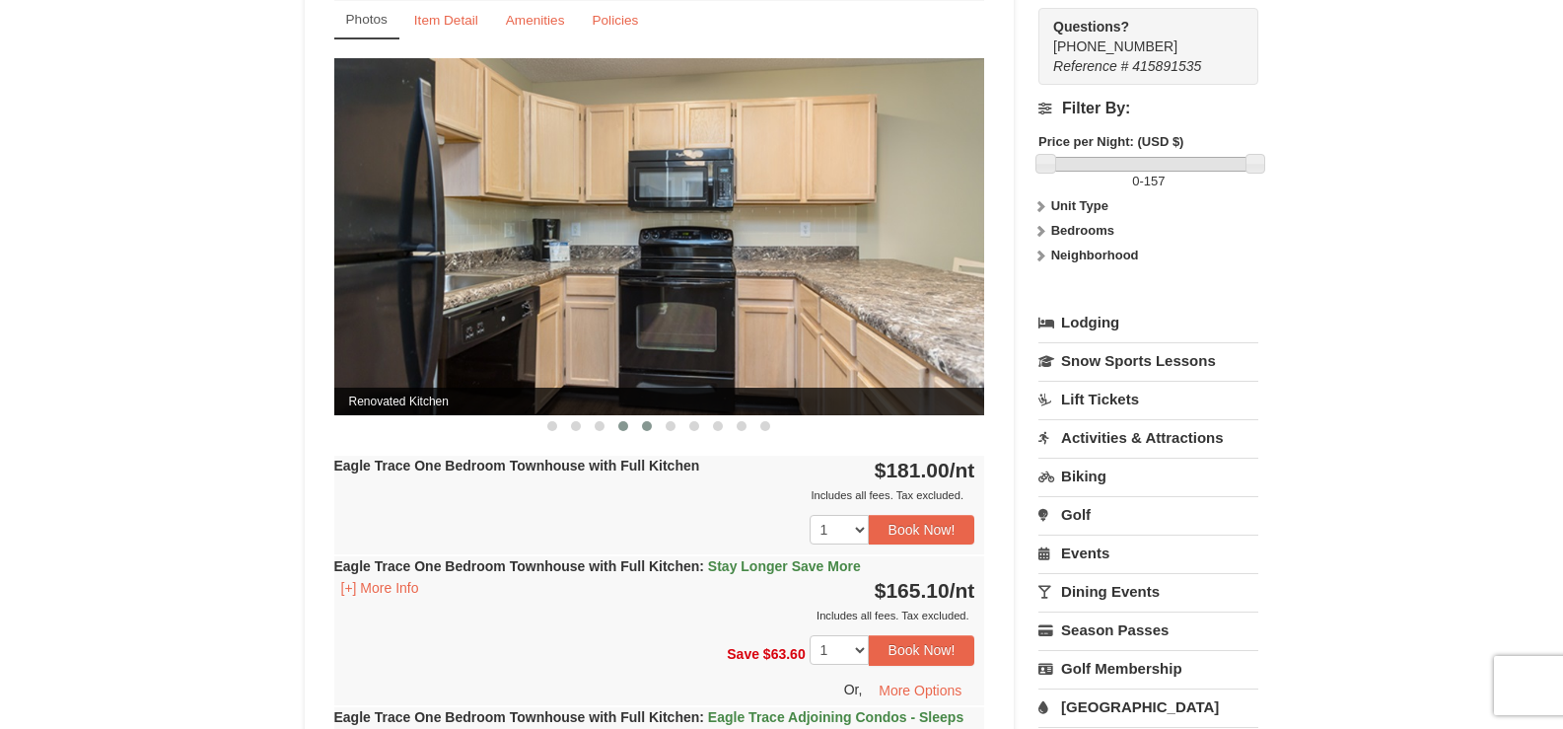
click at [644, 427] on span at bounding box center [647, 426] width 10 height 10
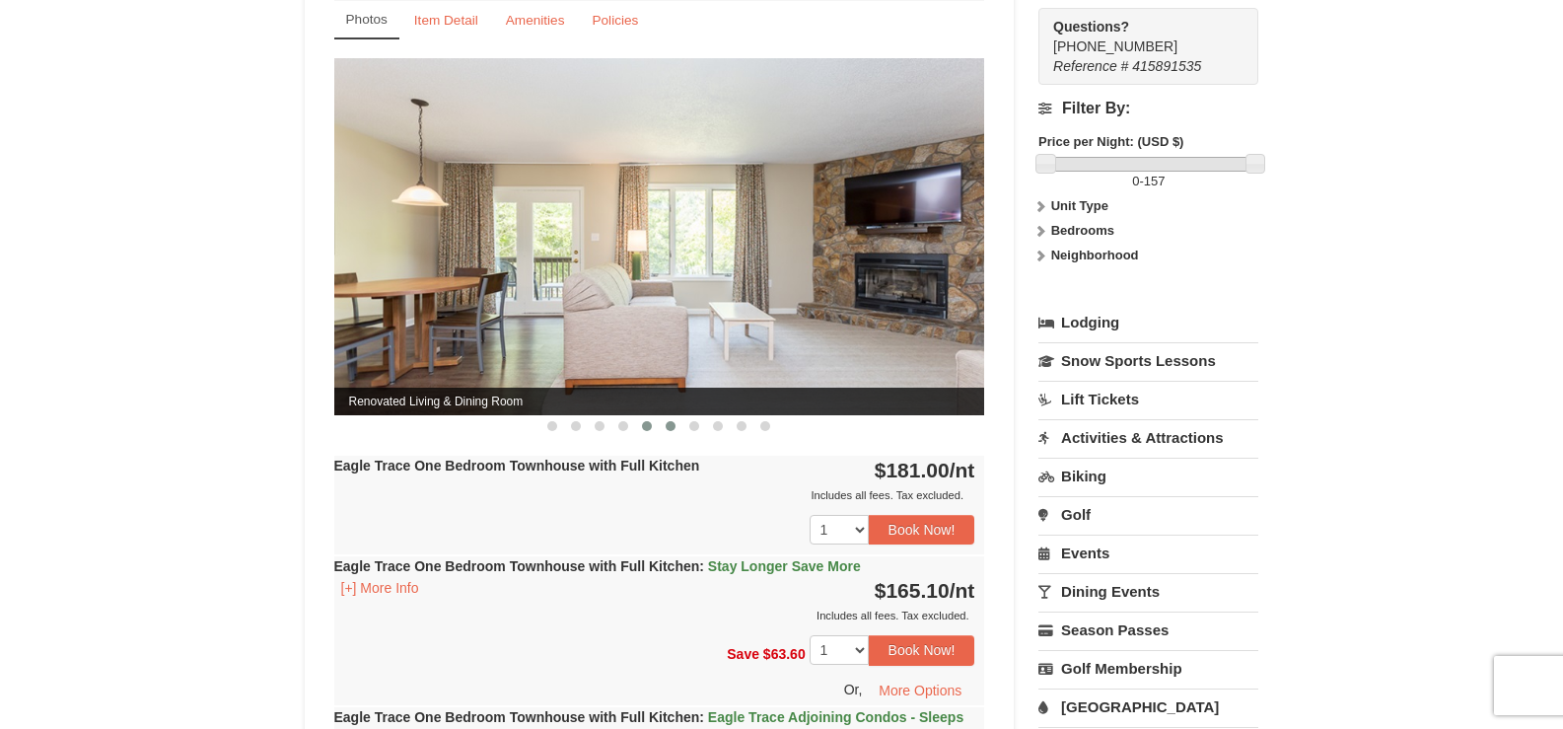
click at [665, 429] on button at bounding box center [671, 426] width 24 height 20
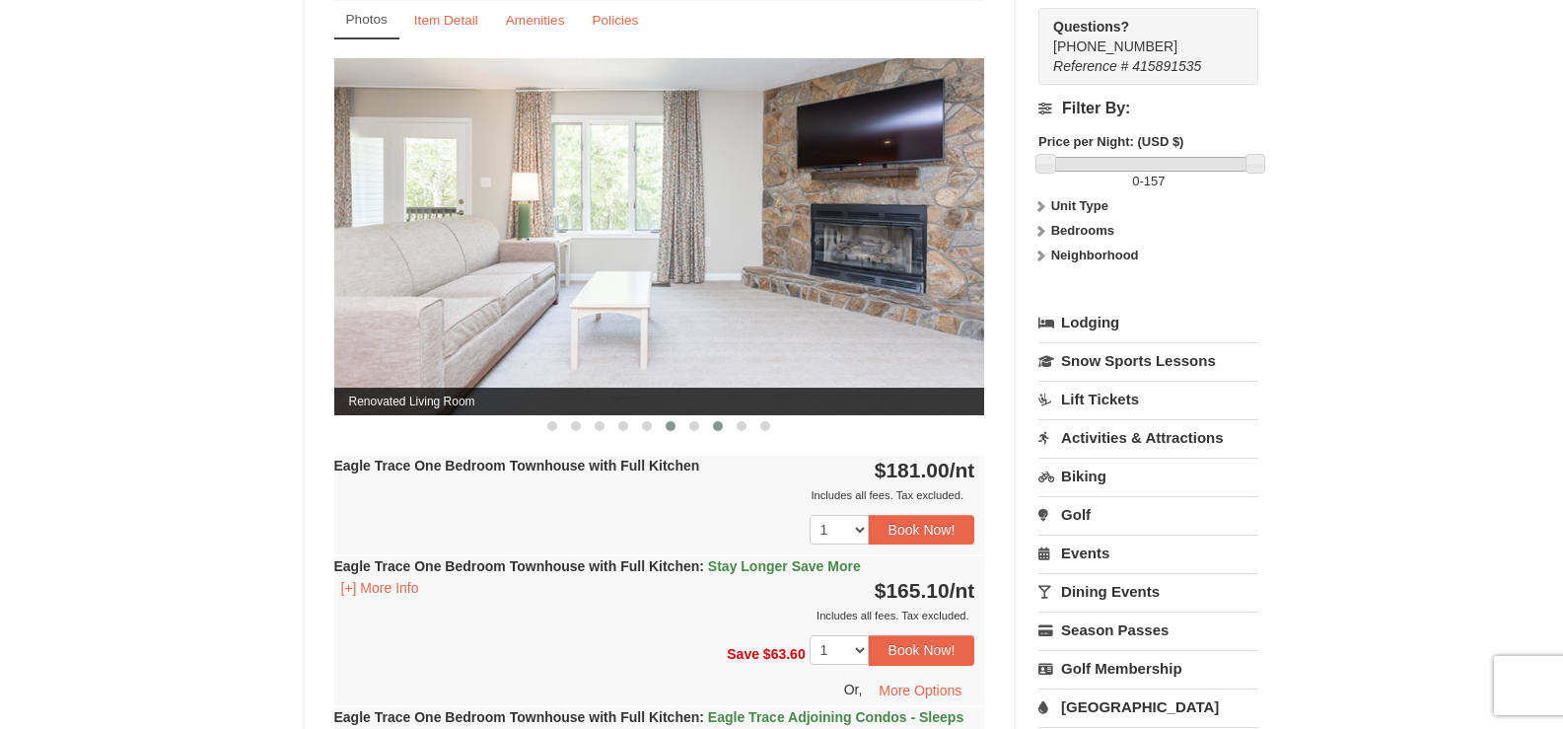
click at [715, 430] on span at bounding box center [718, 426] width 10 height 10
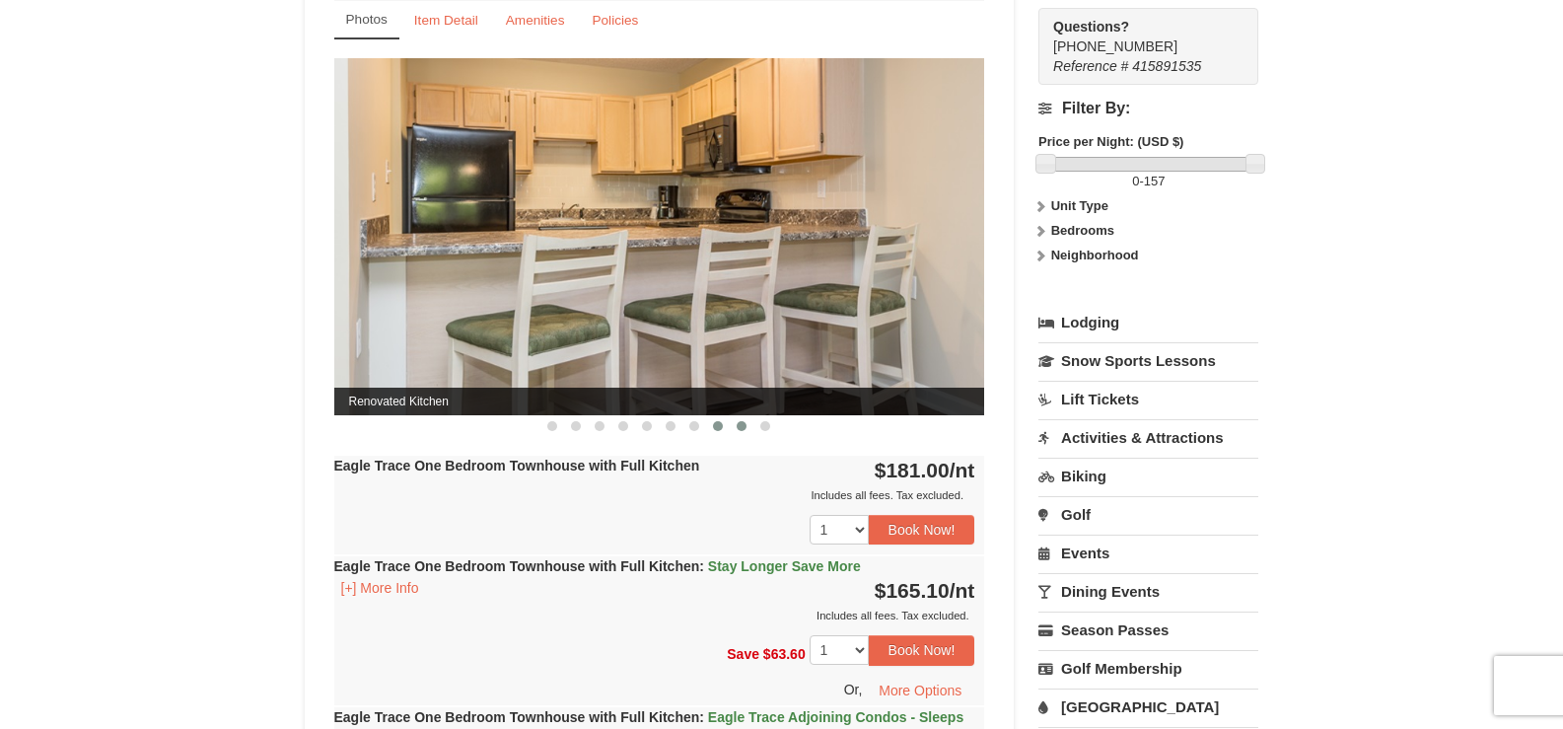
click at [738, 430] on span at bounding box center [742, 426] width 10 height 10
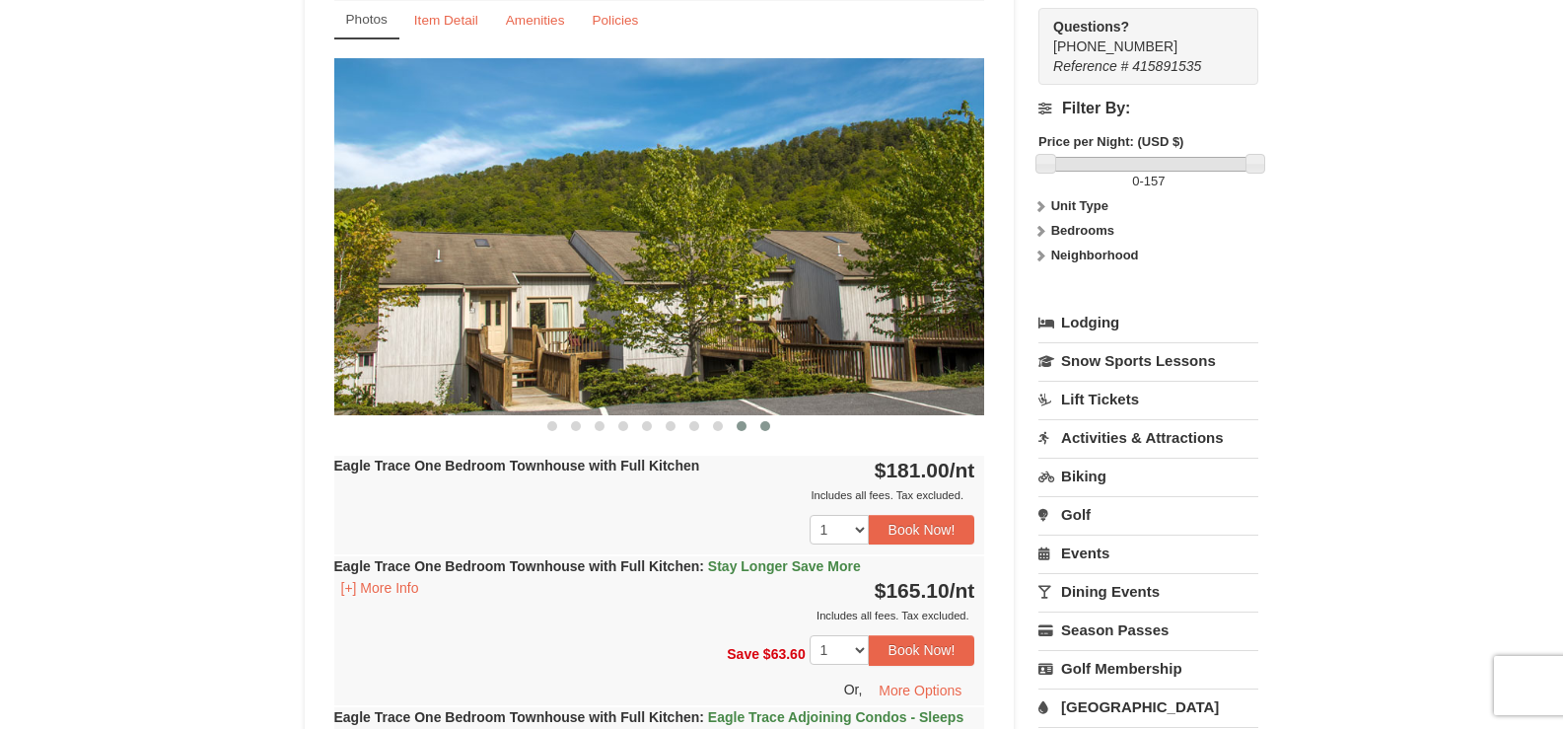
click at [766, 427] on span at bounding box center [765, 426] width 10 height 10
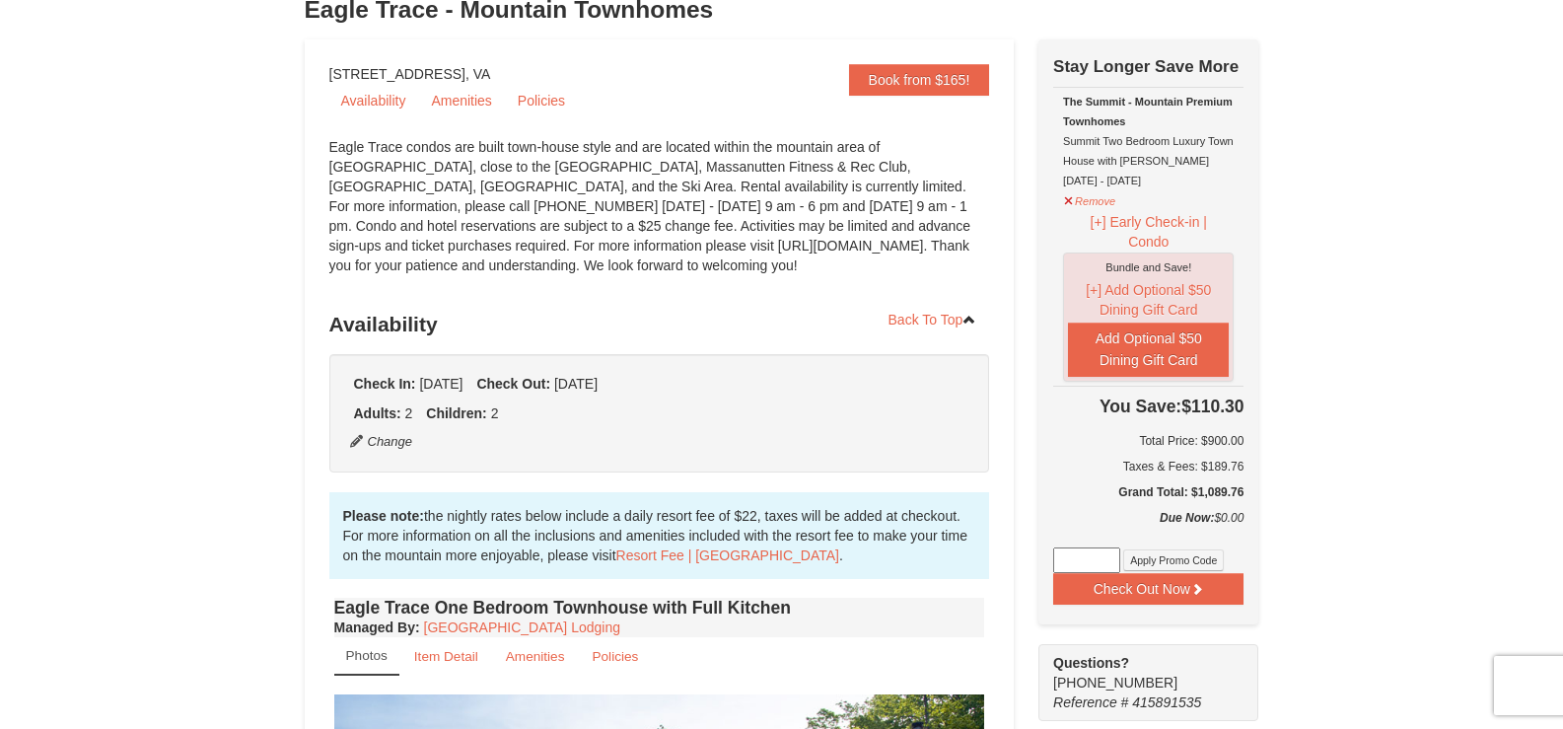
scroll to position [0, 0]
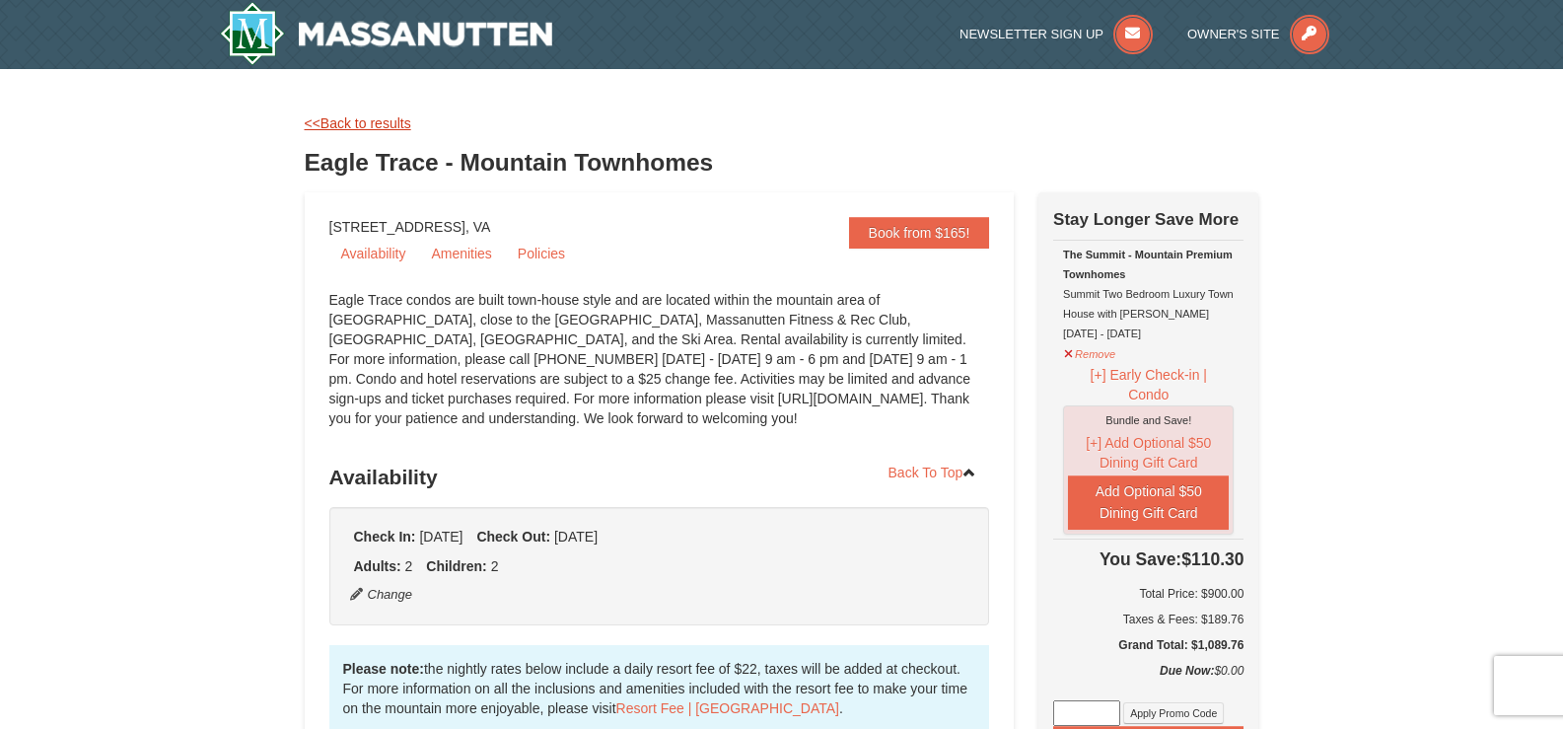
click at [360, 119] on link "<<Back to results" at bounding box center [358, 123] width 107 height 16
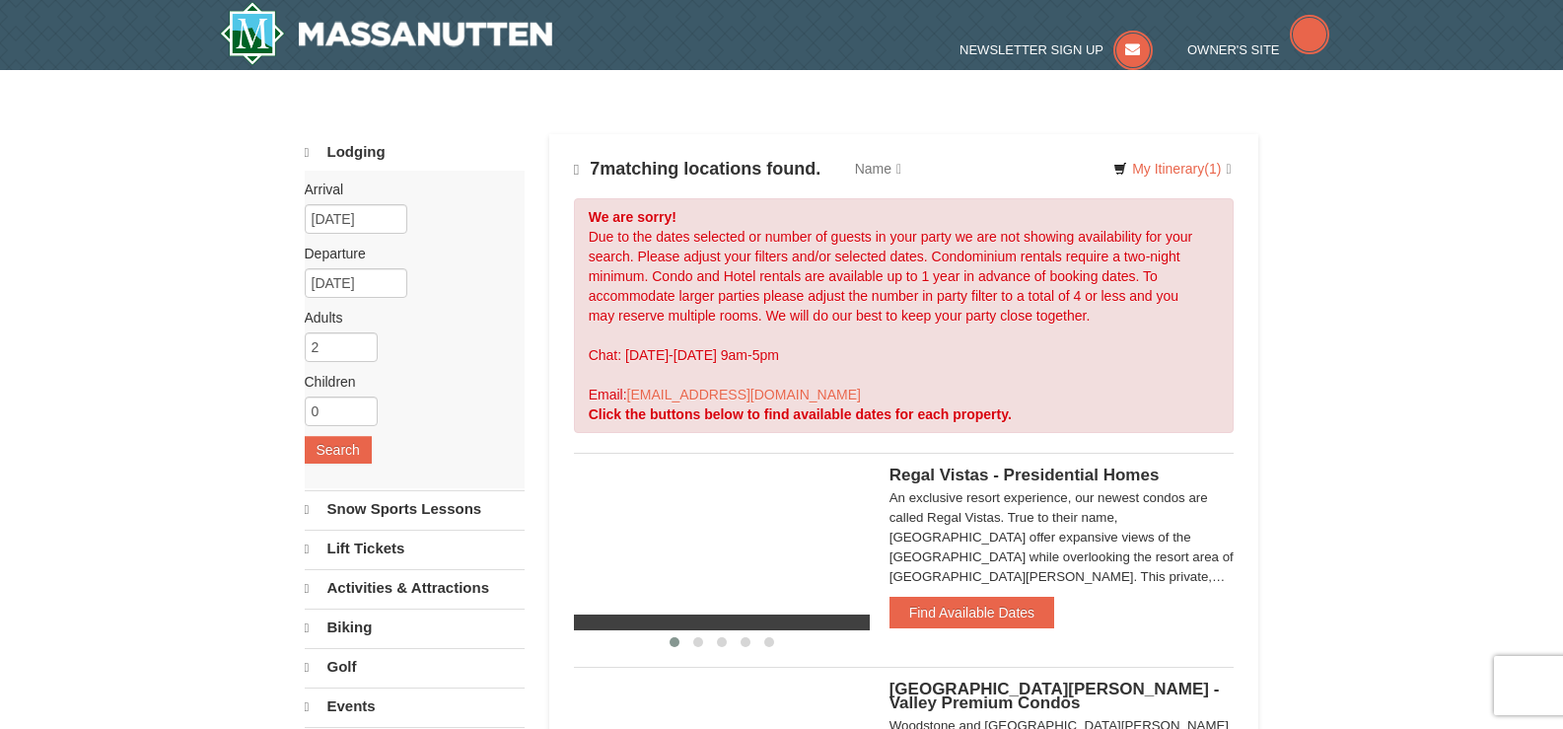
select select "9"
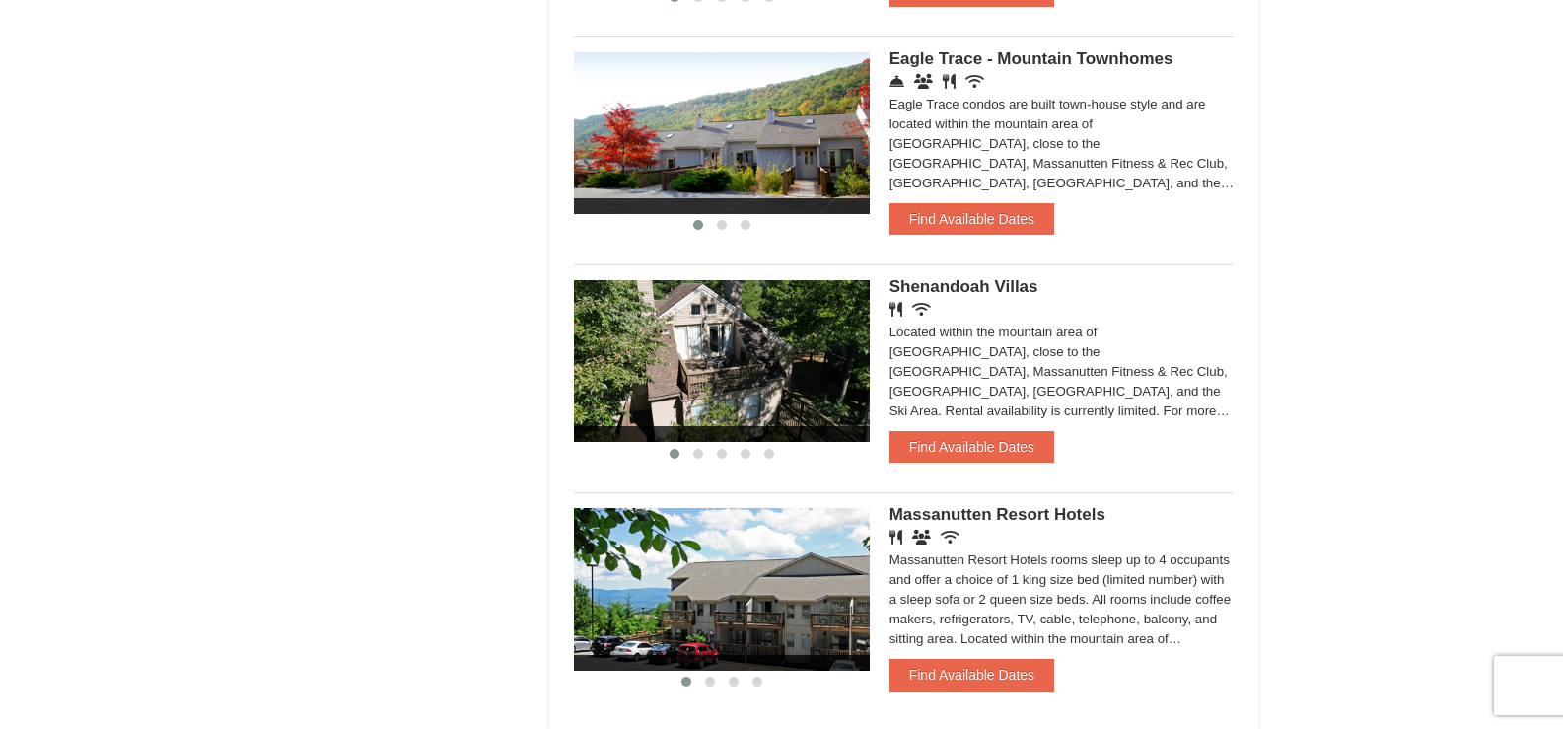
scroll to position [1479, 0]
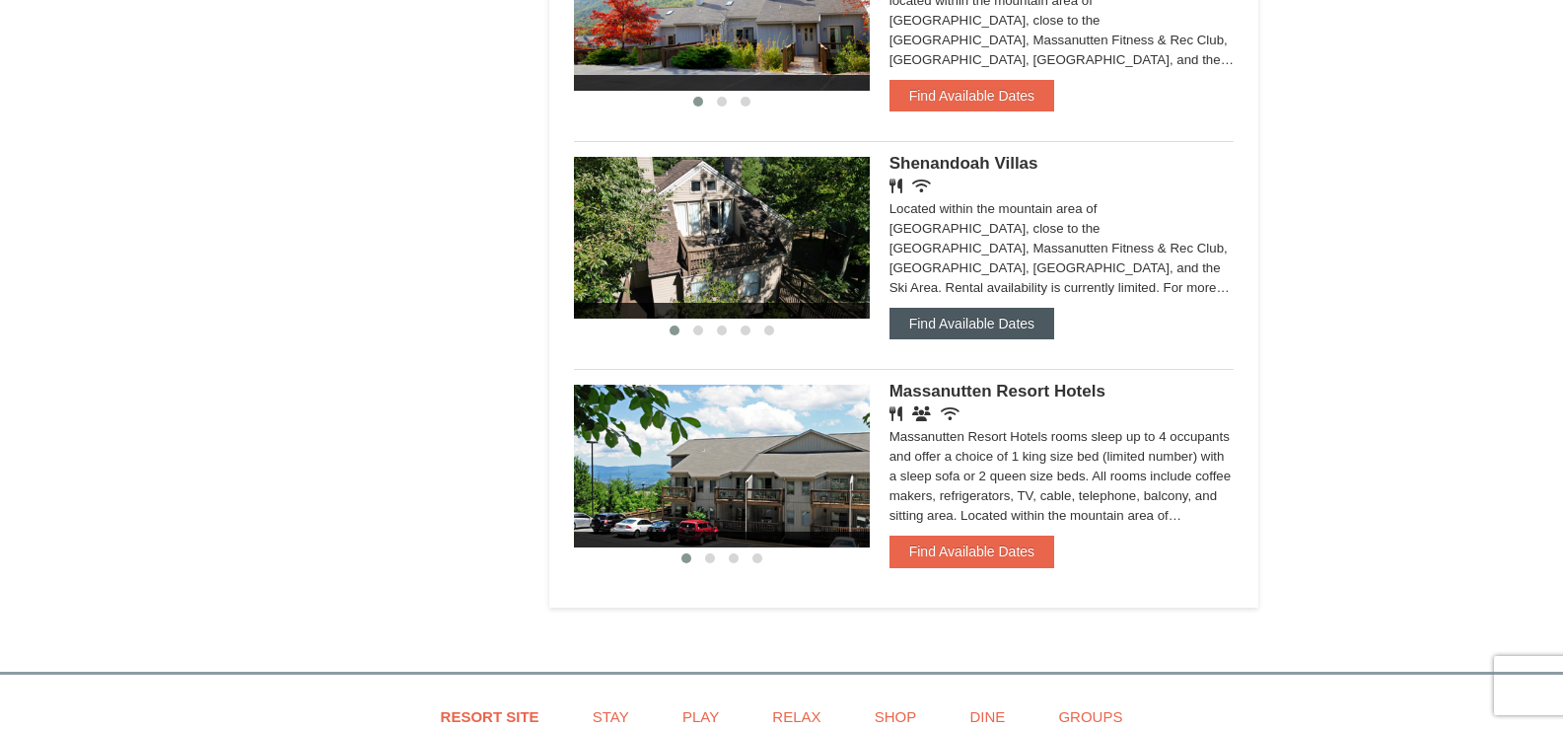
click at [960, 320] on button "Find Available Dates" at bounding box center [972, 324] width 165 height 32
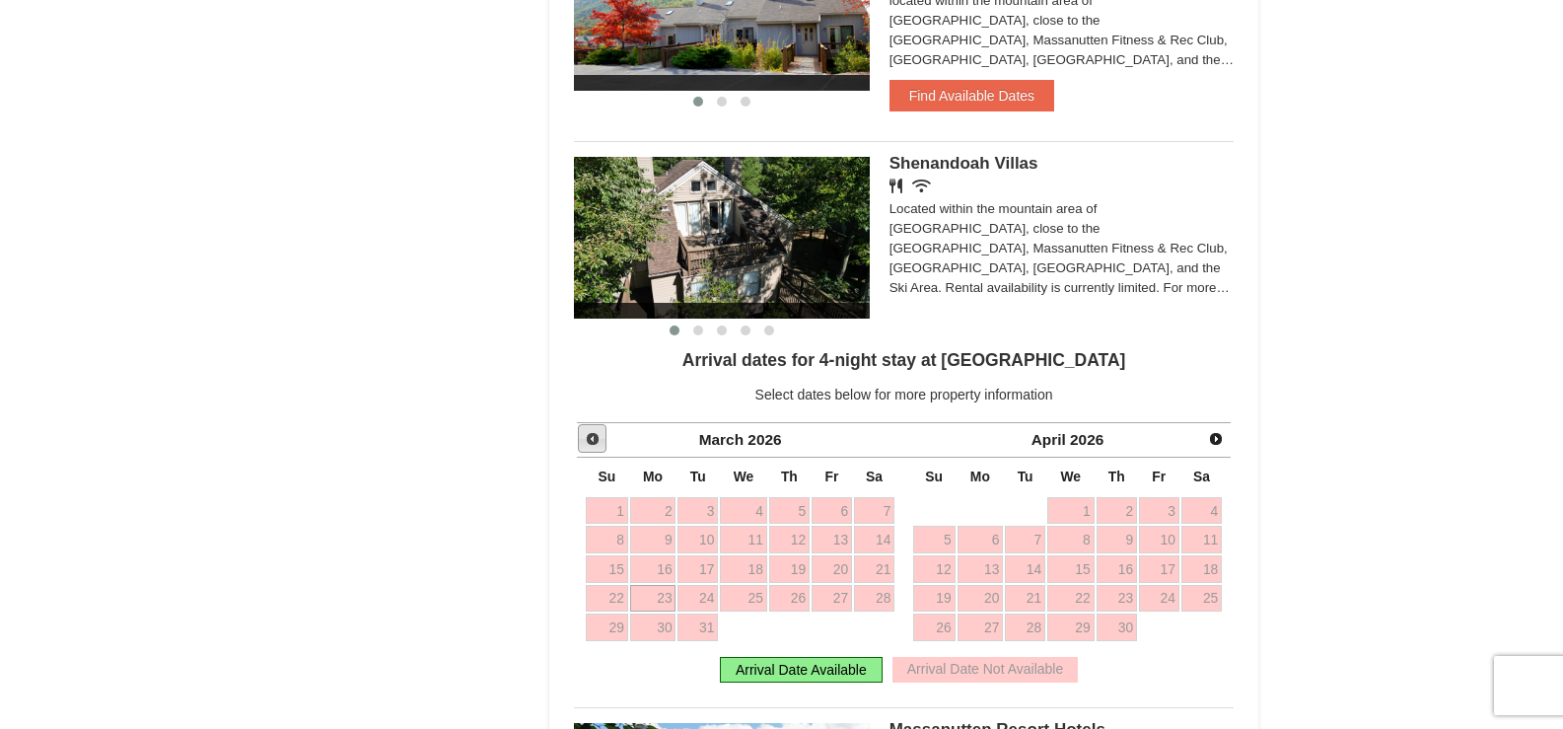
click at [586, 439] on span "Prev" at bounding box center [593, 439] width 16 height 16
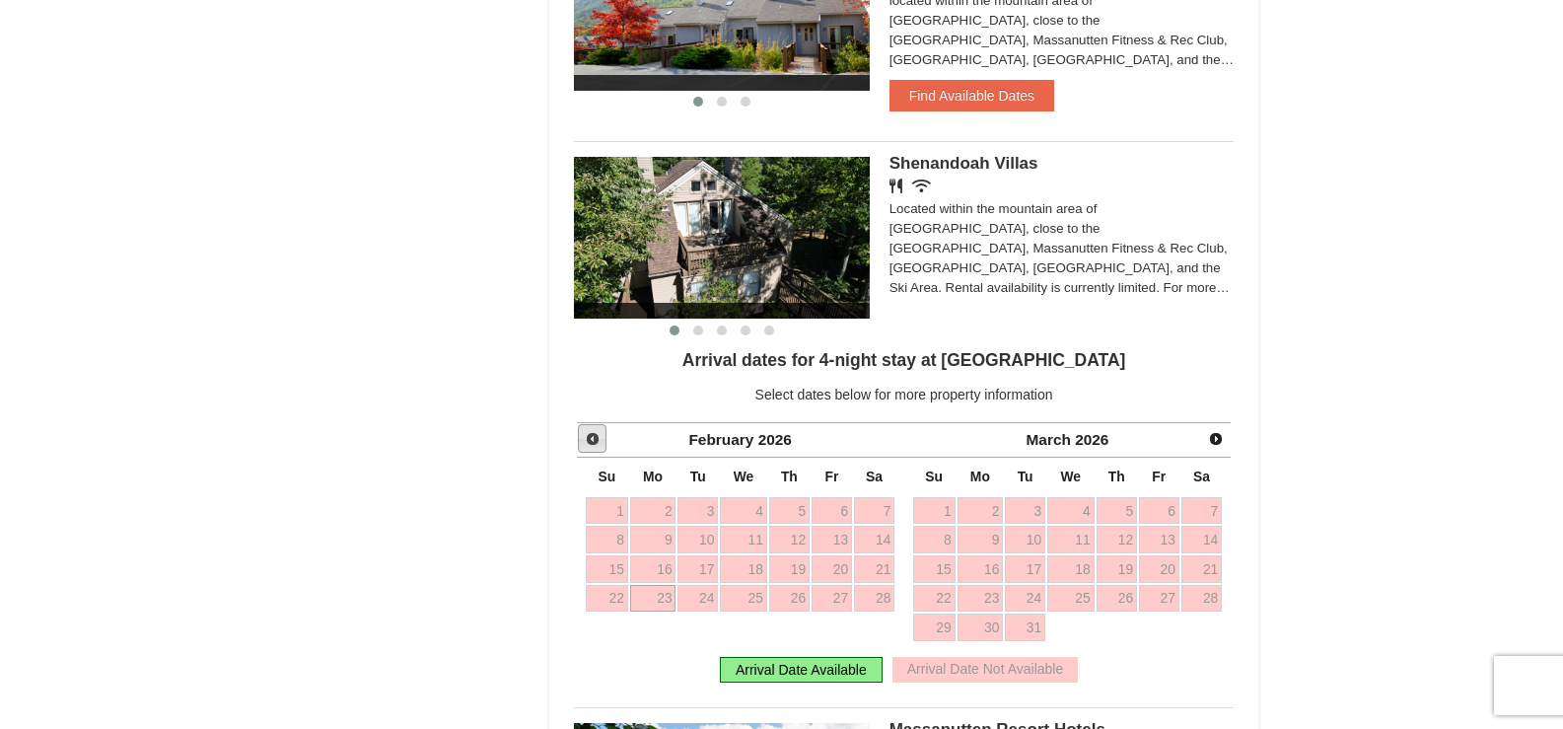
click at [586, 439] on span "Prev" at bounding box center [593, 439] width 16 height 16
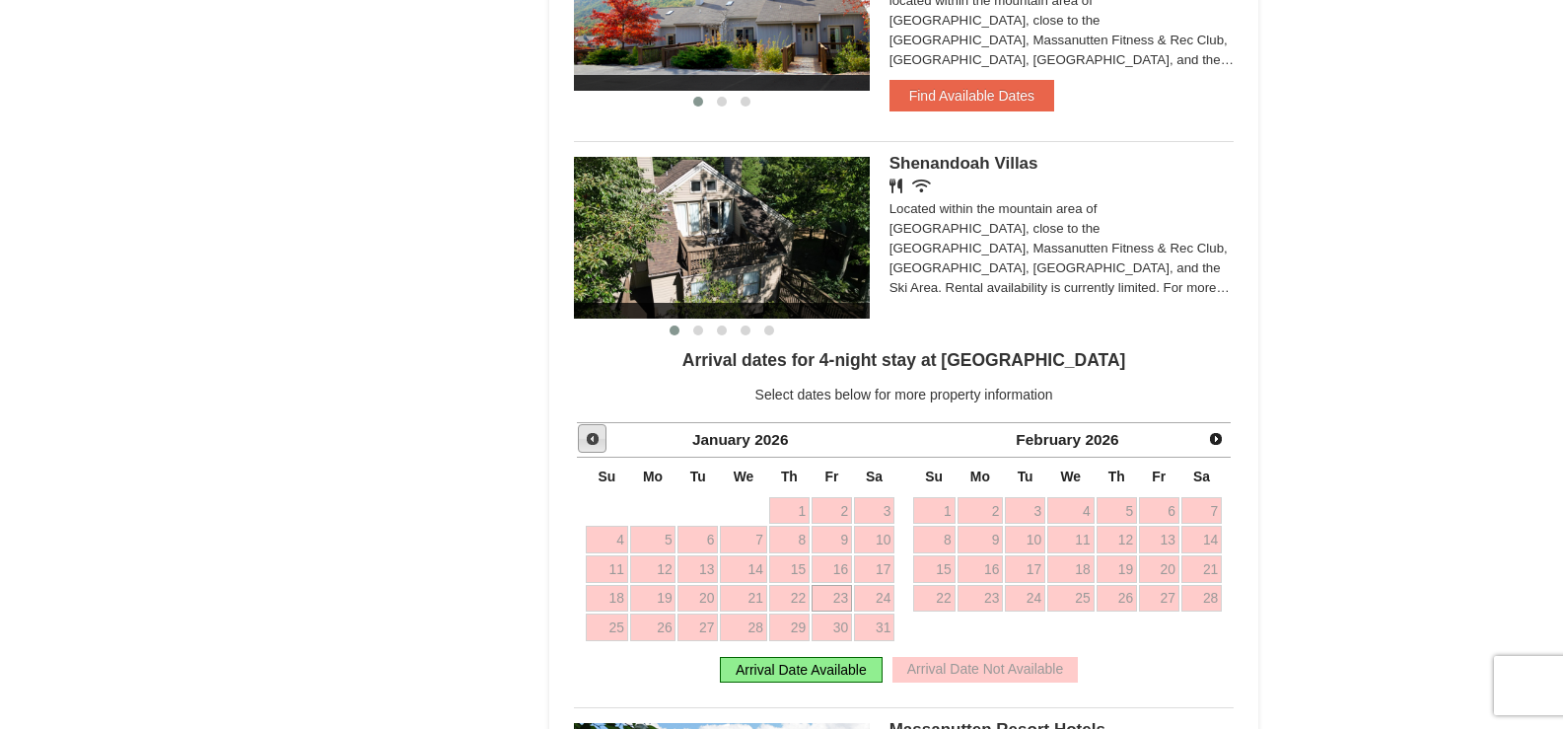
click at [586, 439] on span "Prev" at bounding box center [593, 439] width 16 height 16
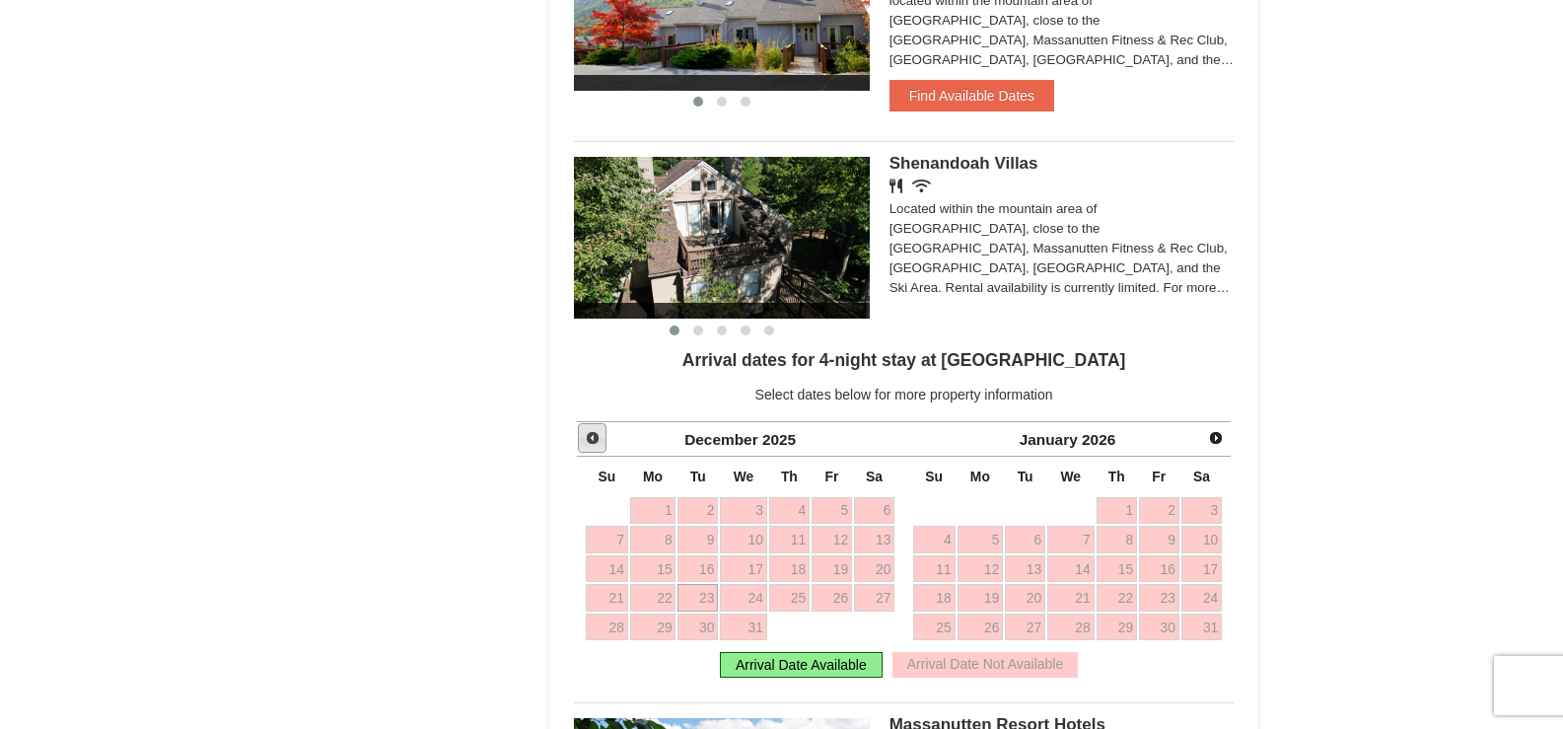
click at [586, 439] on span "Prev" at bounding box center [593, 438] width 16 height 16
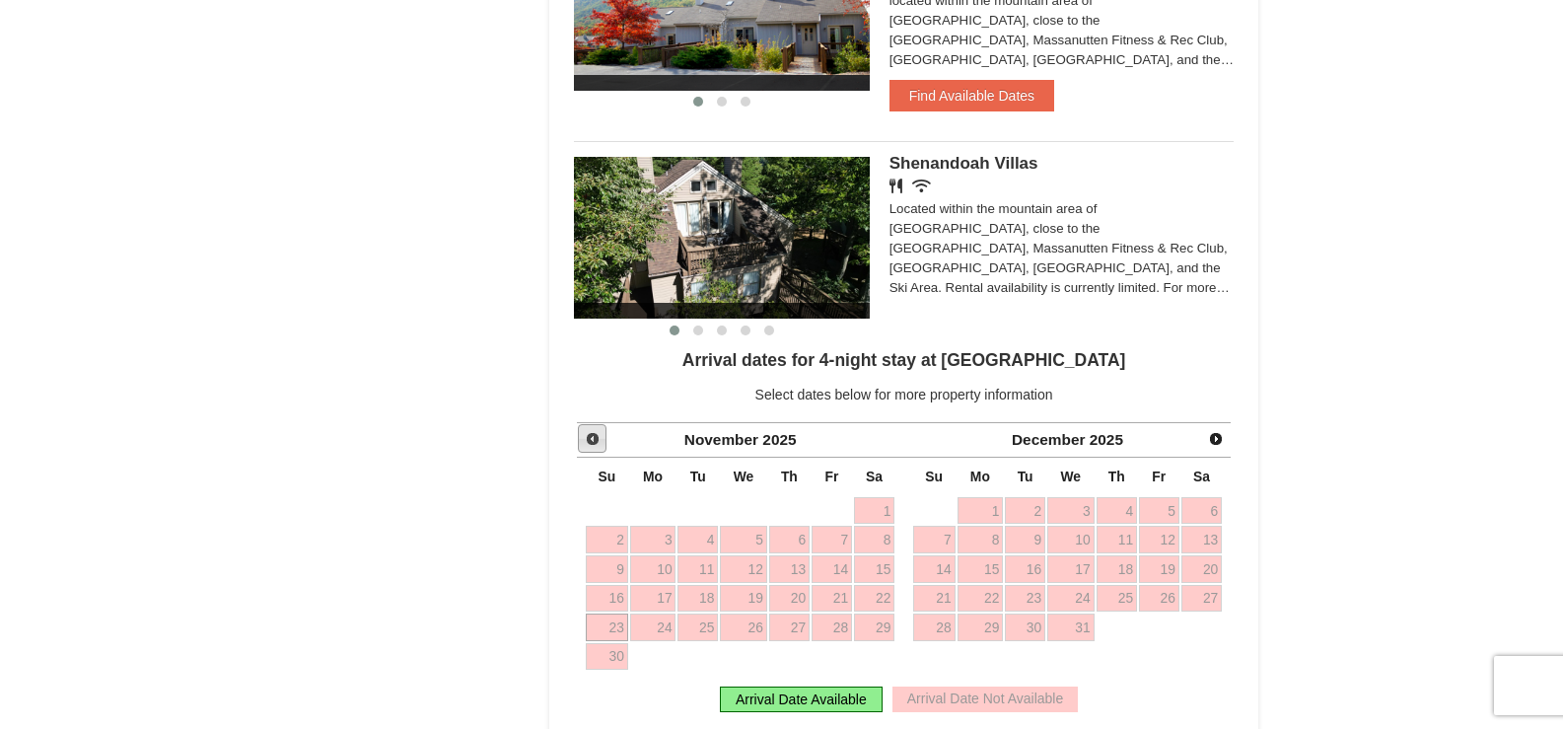
click at [586, 439] on span "Prev" at bounding box center [593, 439] width 16 height 16
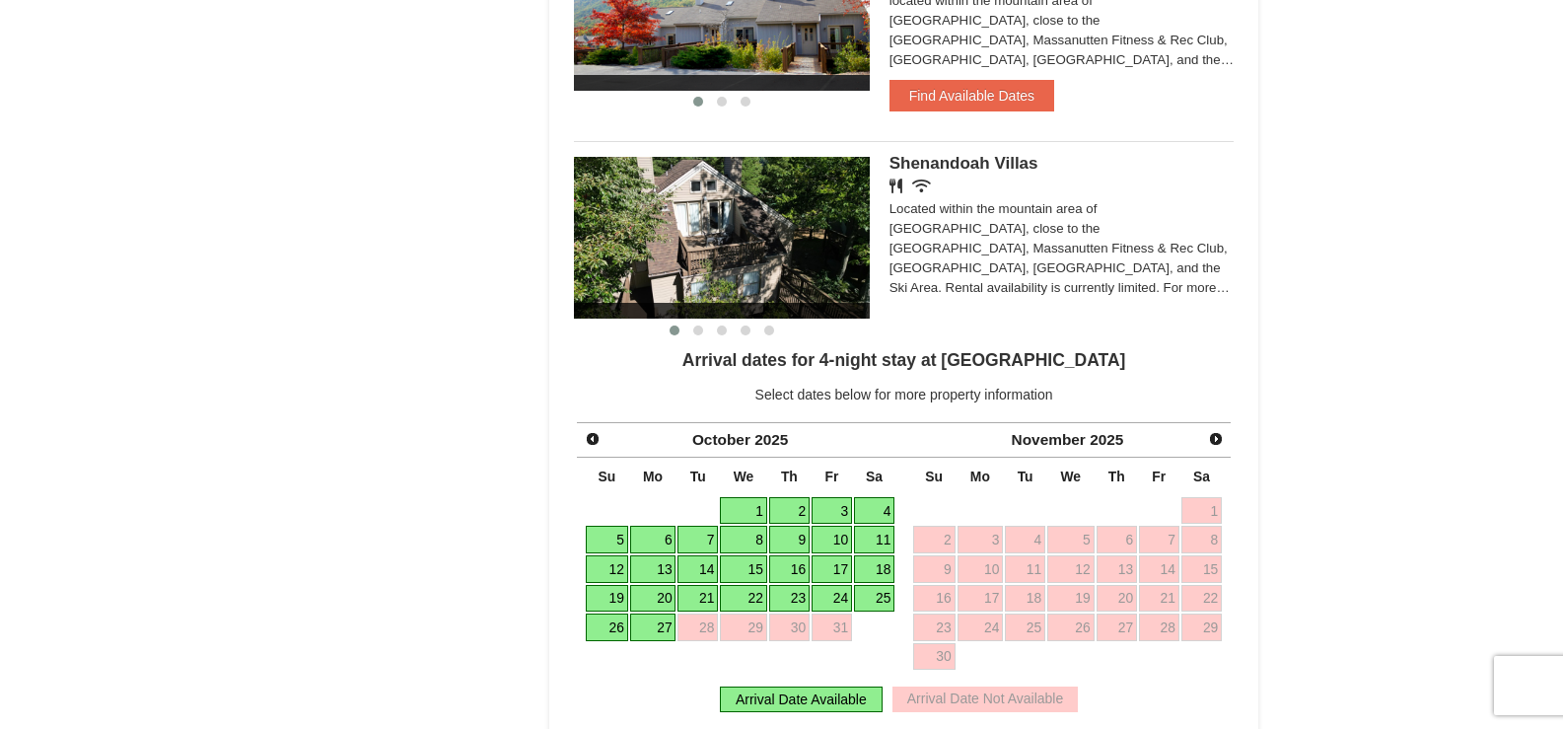
click at [651, 599] on link "20" at bounding box center [653, 599] width 46 height 28
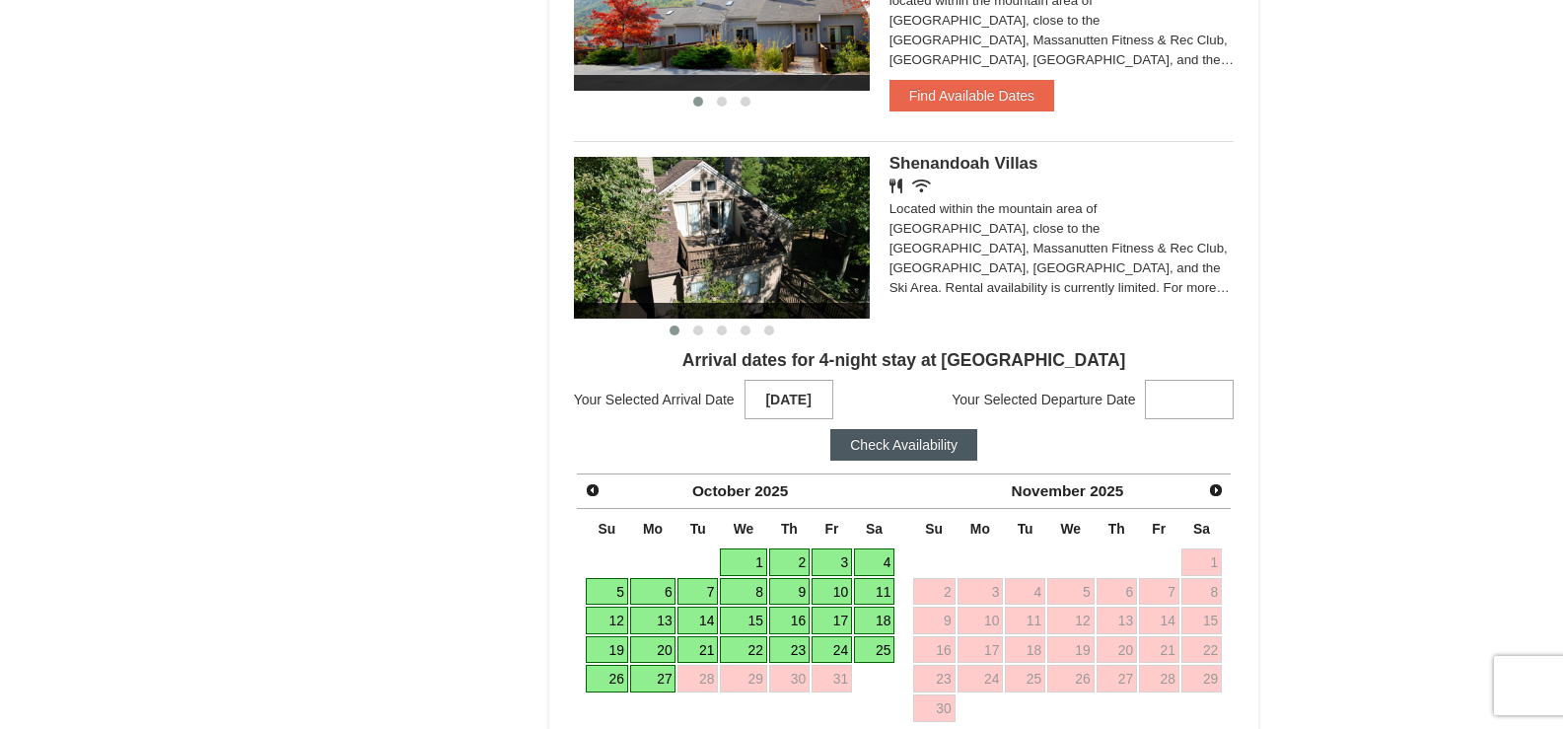
click at [843, 649] on link "24" at bounding box center [832, 650] width 40 height 28
click at [941, 445] on button "Check Availability" at bounding box center [903, 445] width 147 height 32
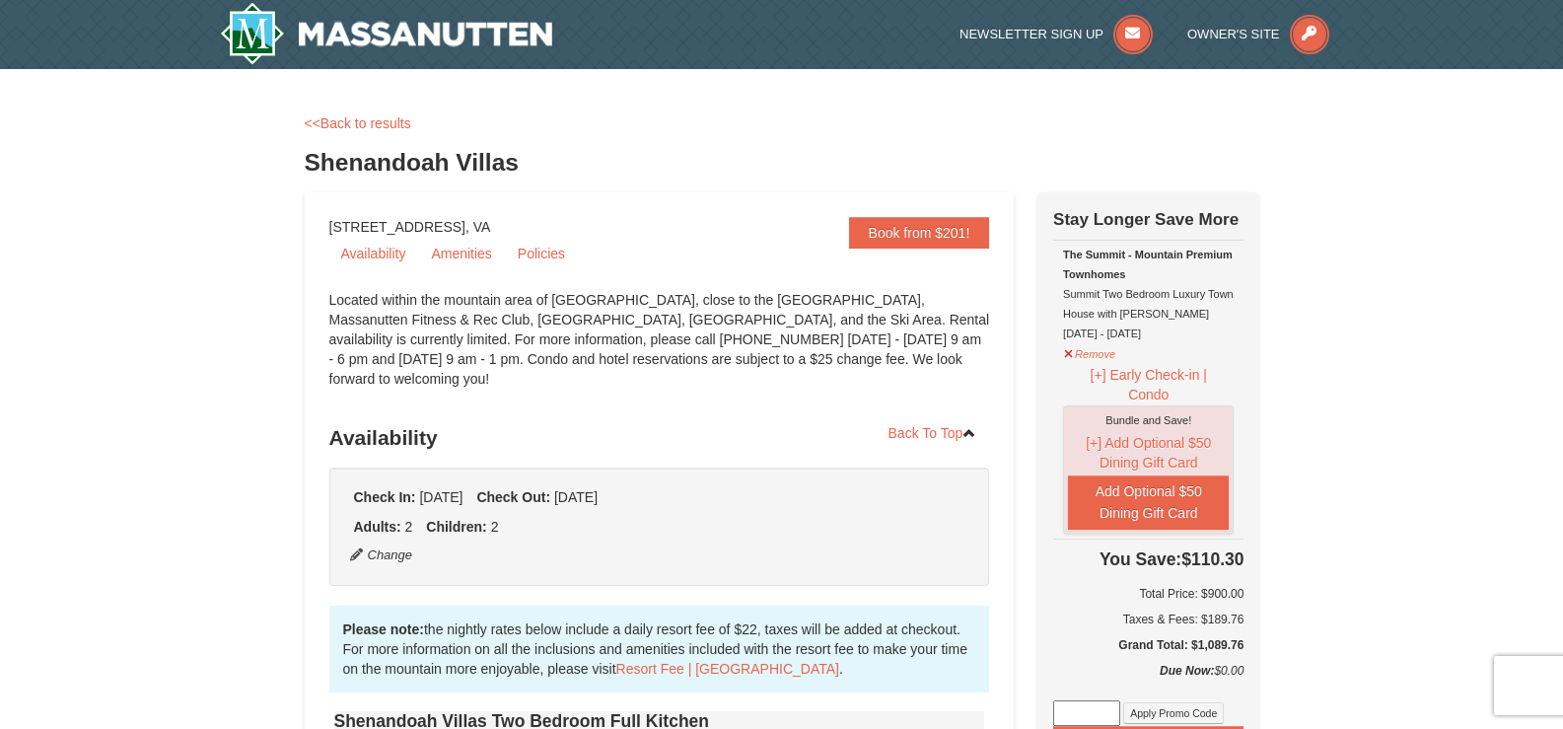
select select "9"
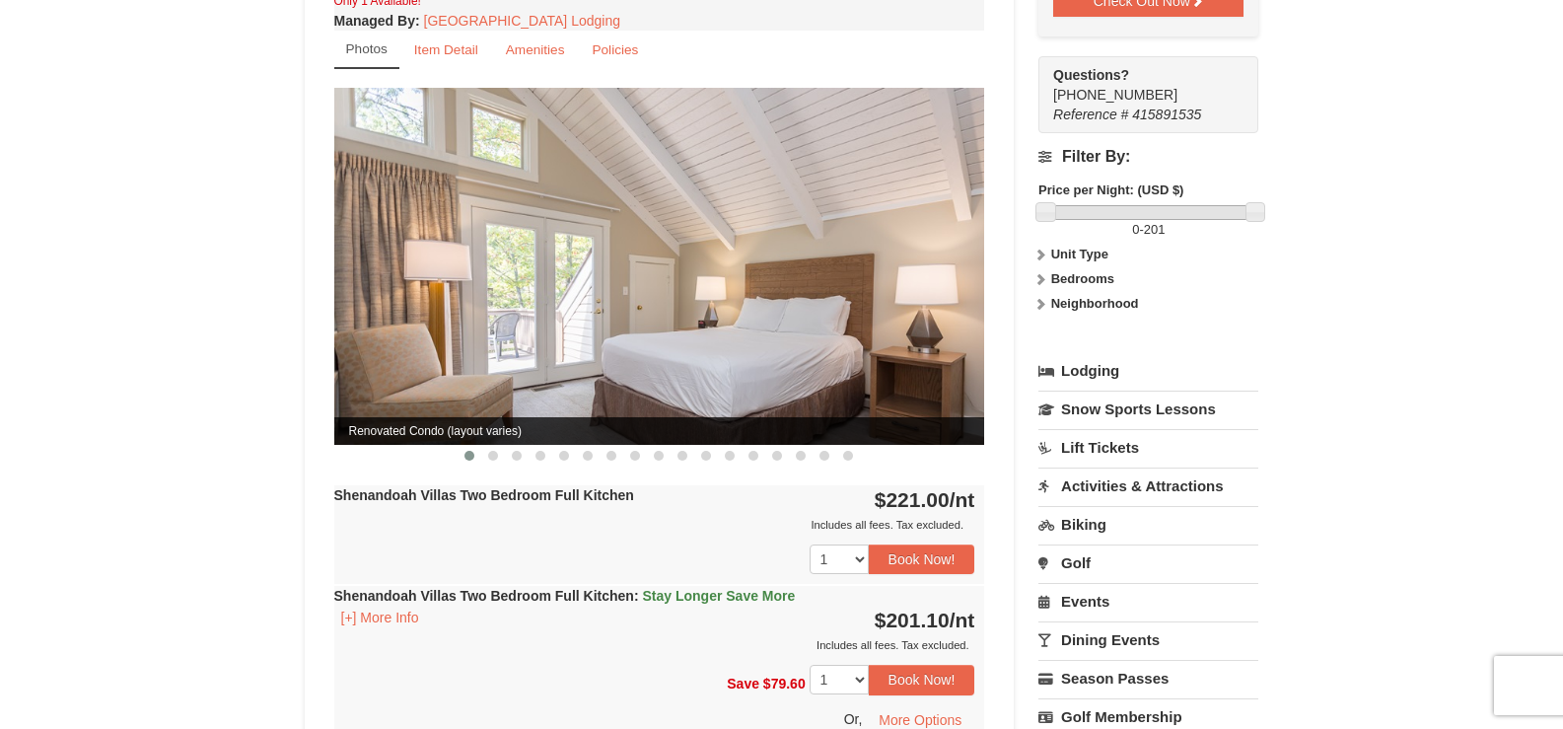
scroll to position [789, 0]
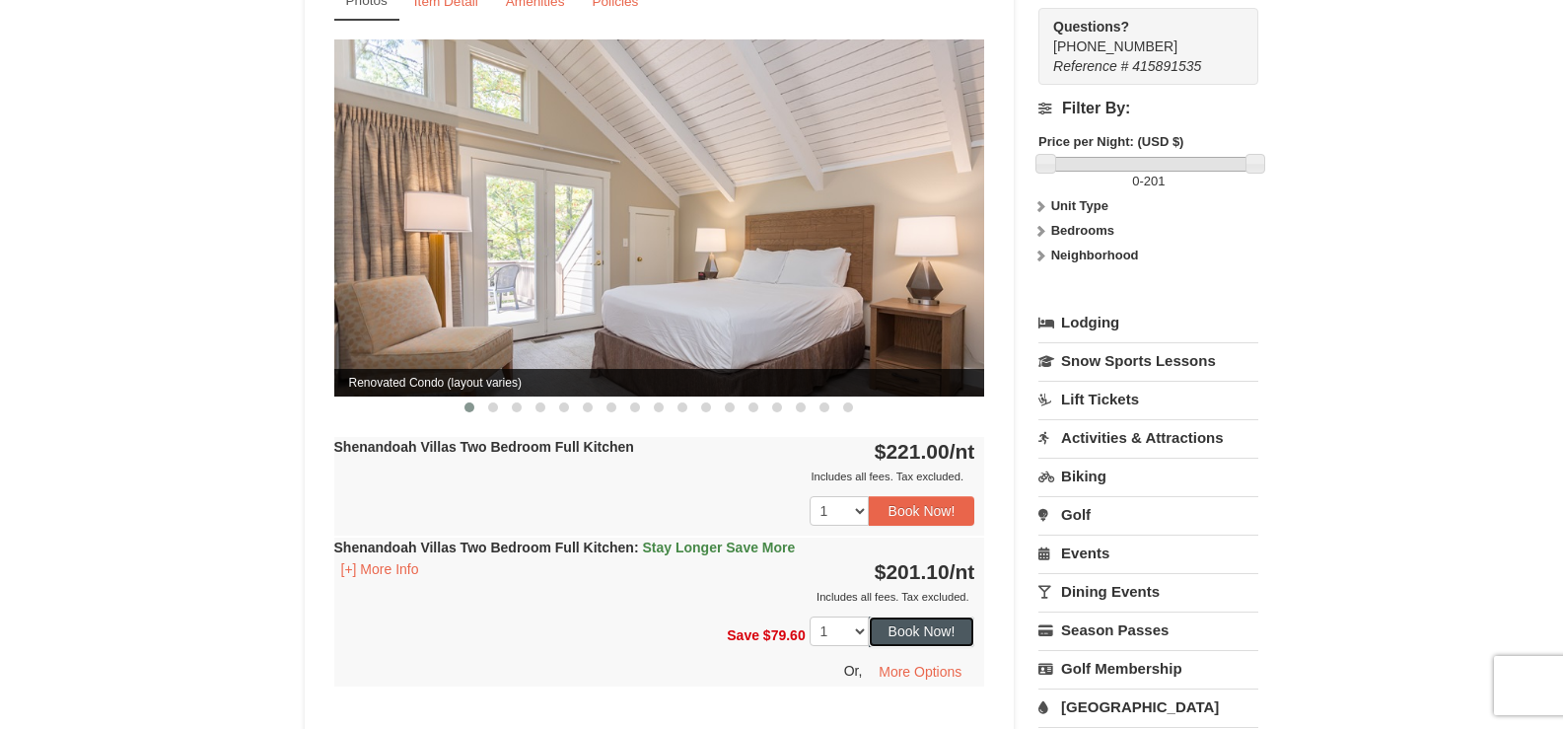
click at [896, 616] on button "Book Now!" at bounding box center [922, 631] width 107 height 30
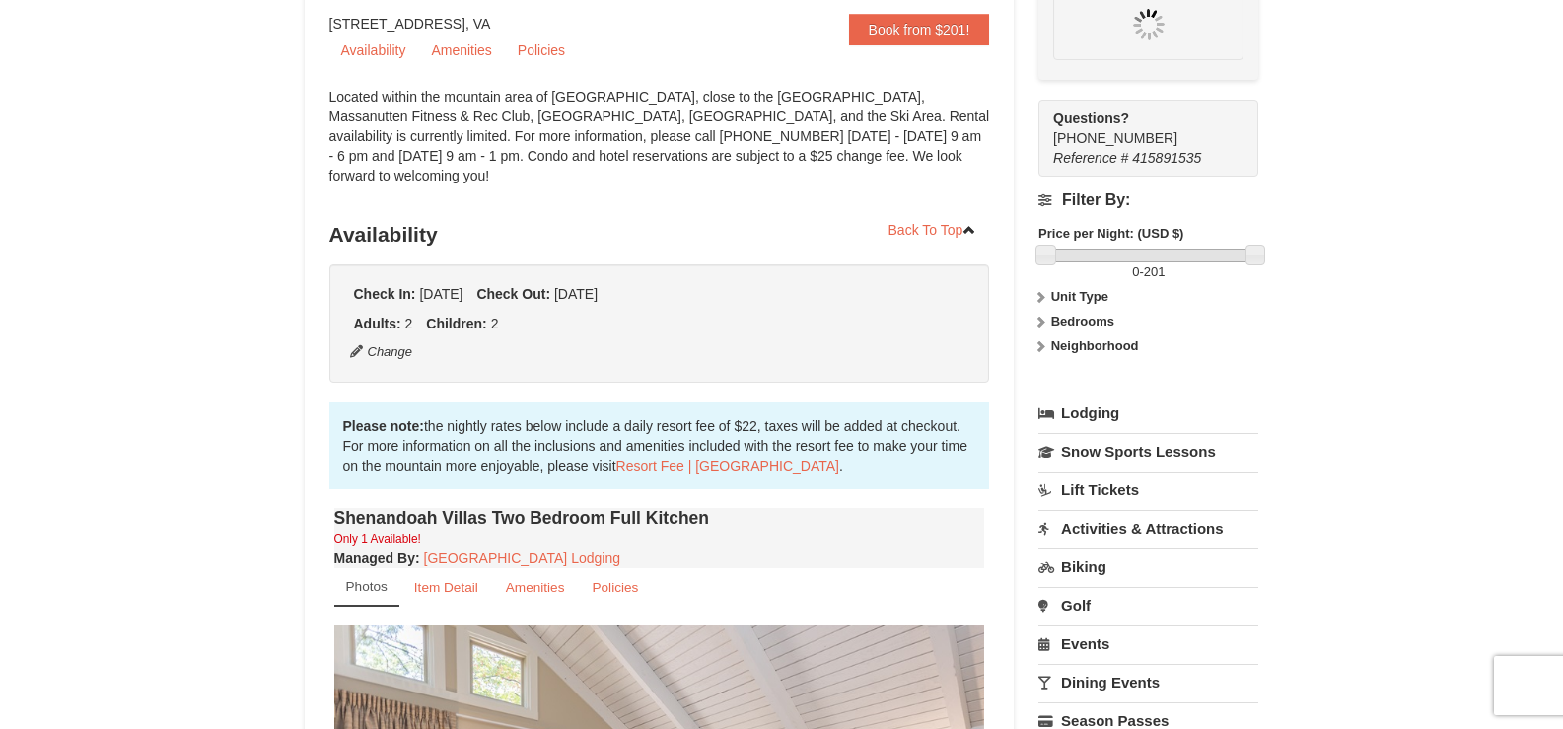
scroll to position [192, 0]
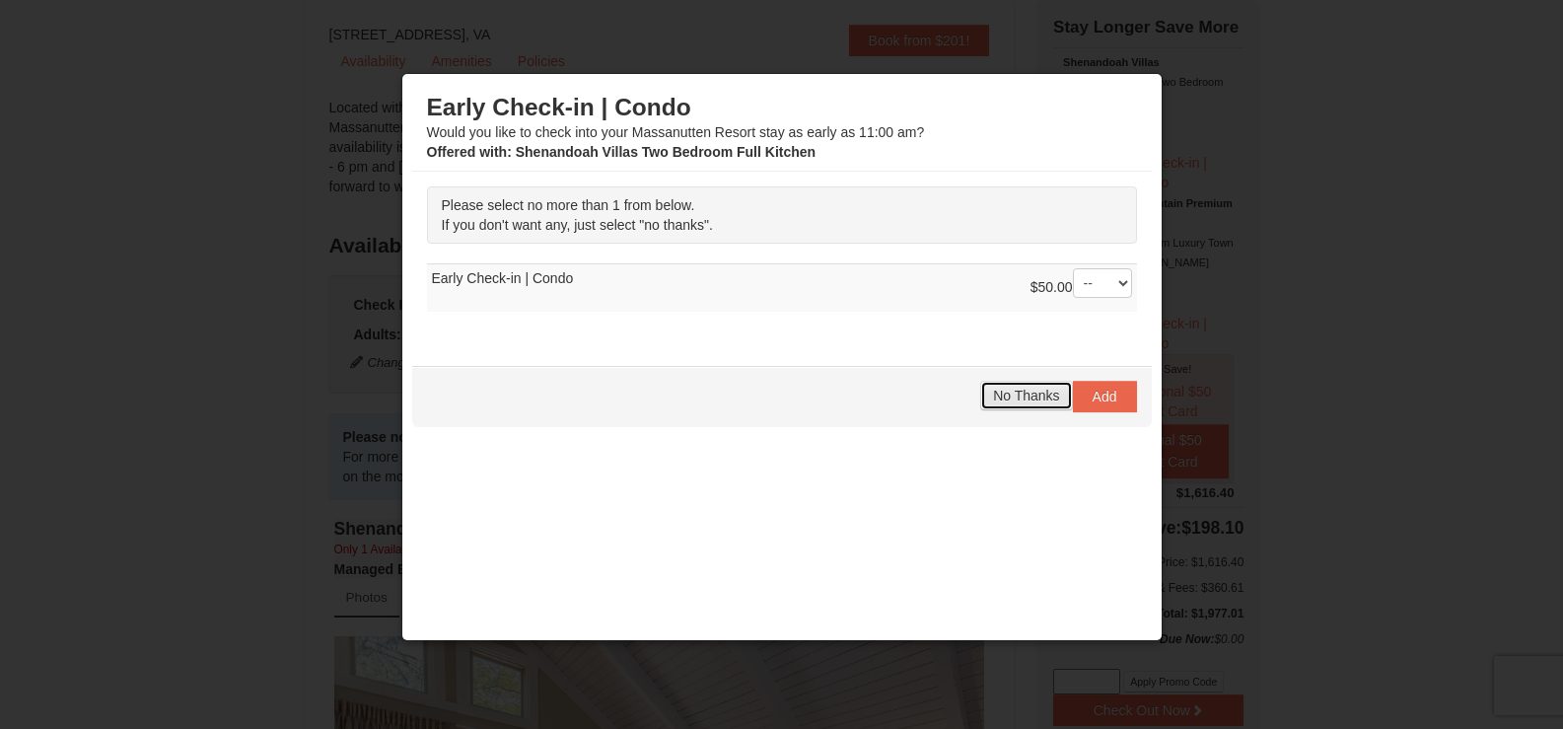
click at [1010, 402] on span "No Thanks" at bounding box center [1026, 396] width 66 height 16
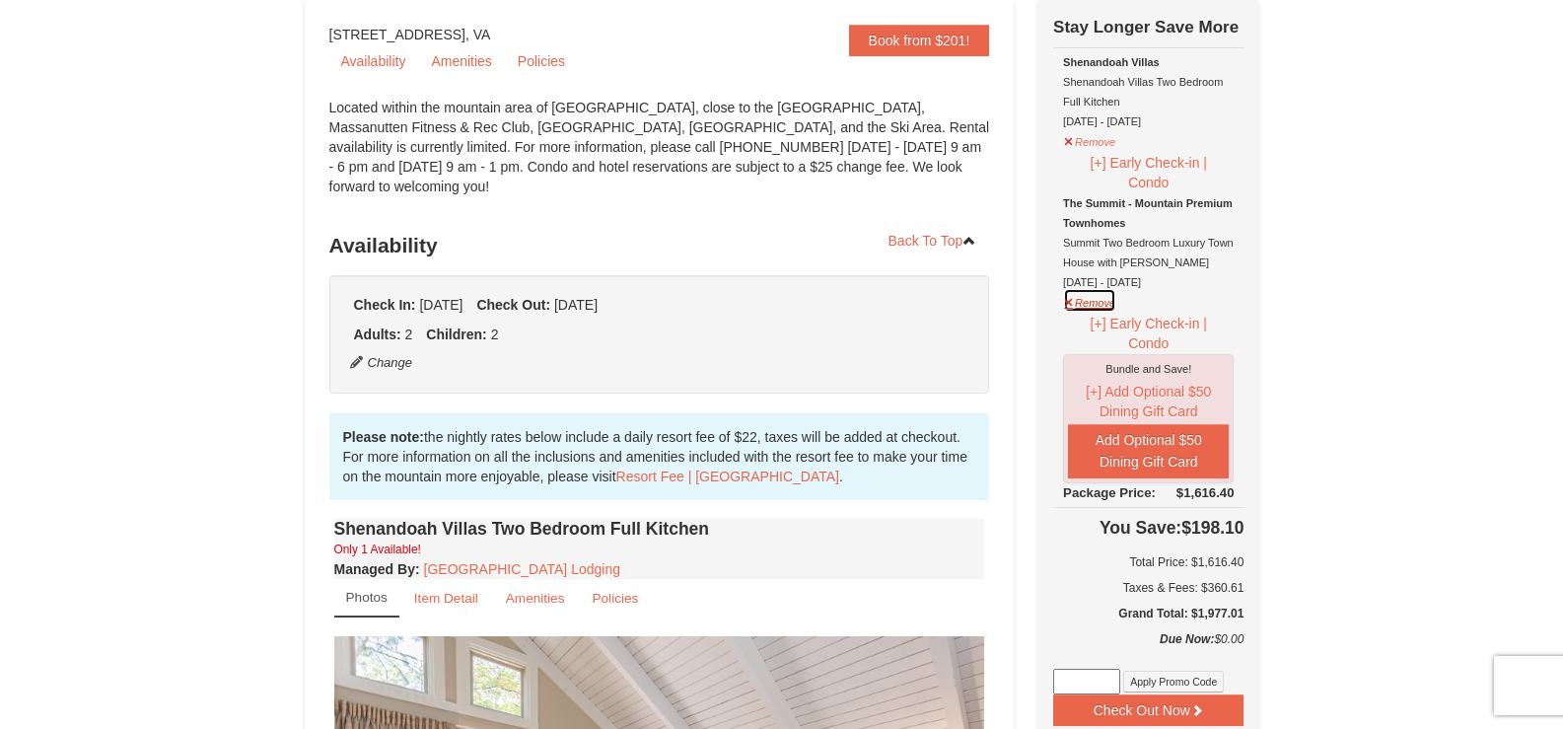
click at [1100, 302] on button "Remove" at bounding box center [1089, 300] width 53 height 25
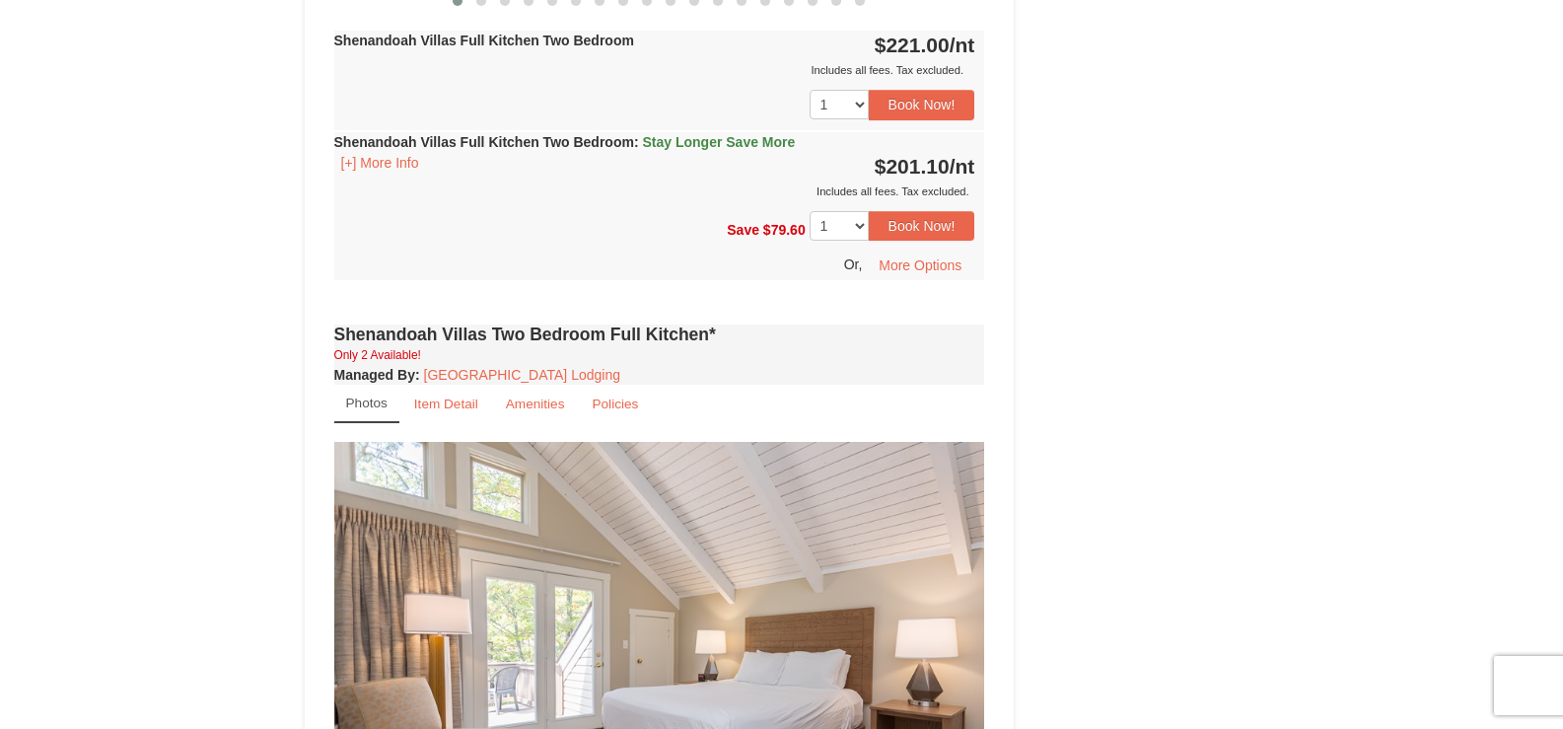
scroll to position [2170, 0]
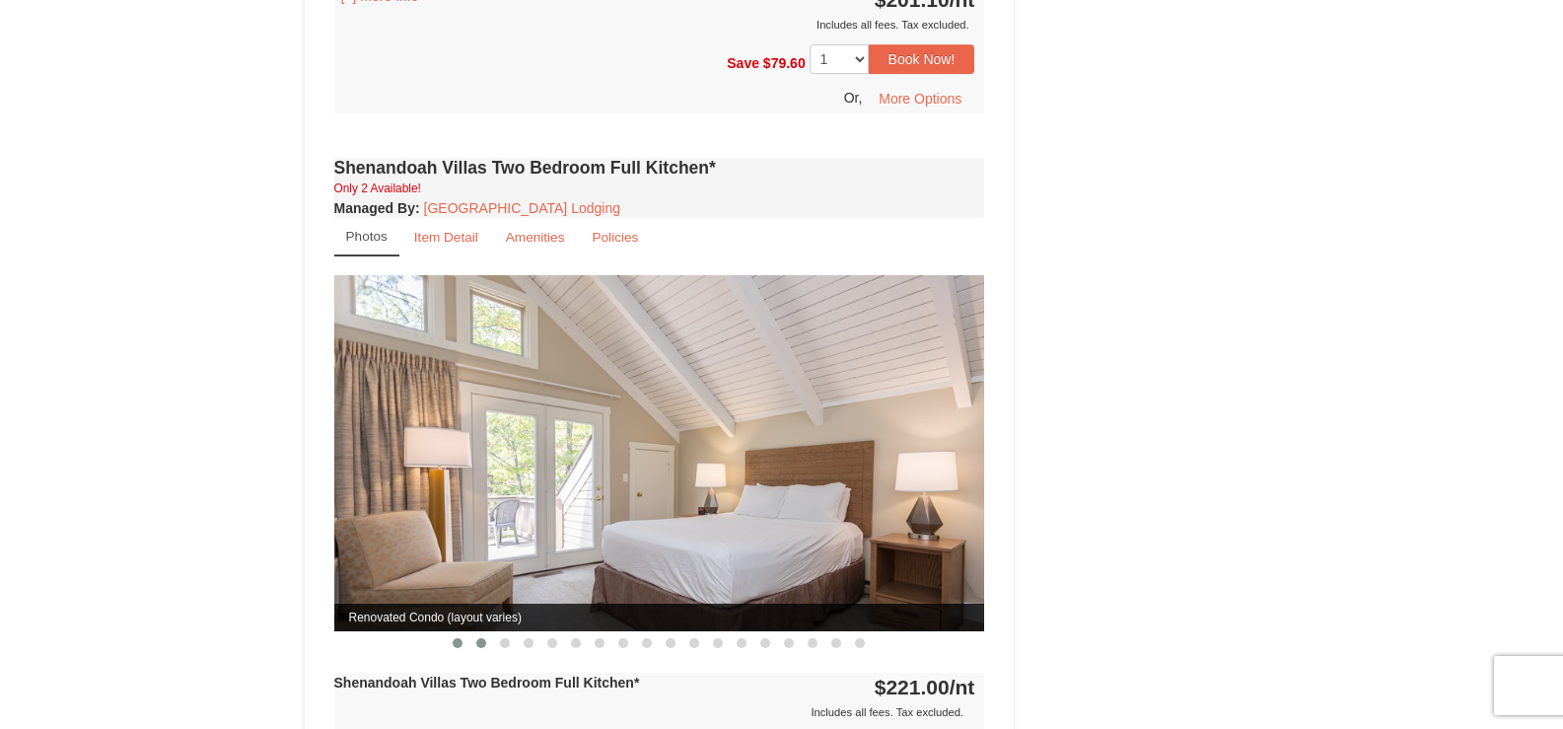
click at [487, 633] on button at bounding box center [481, 643] width 24 height 20
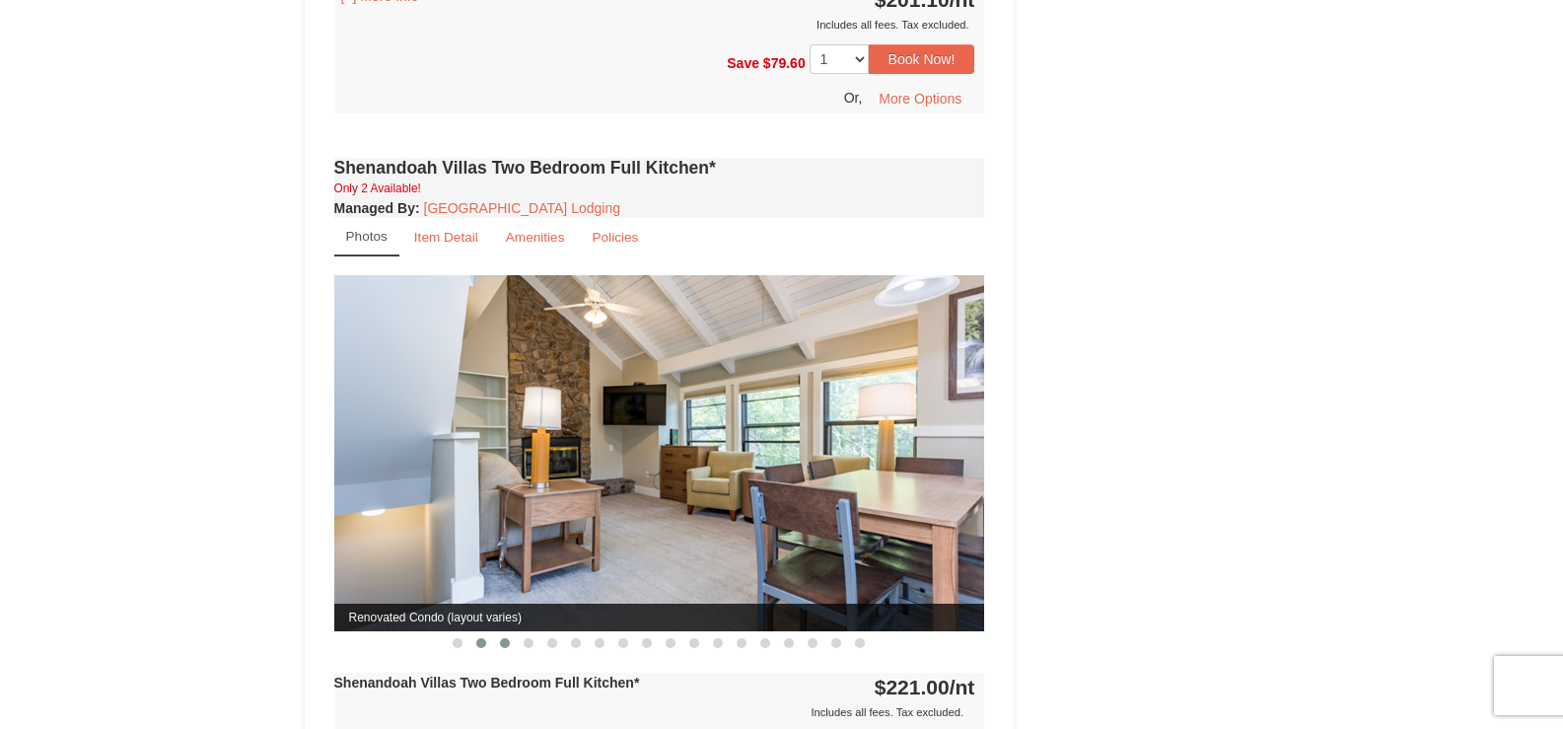
click at [504, 638] on span at bounding box center [505, 643] width 10 height 10
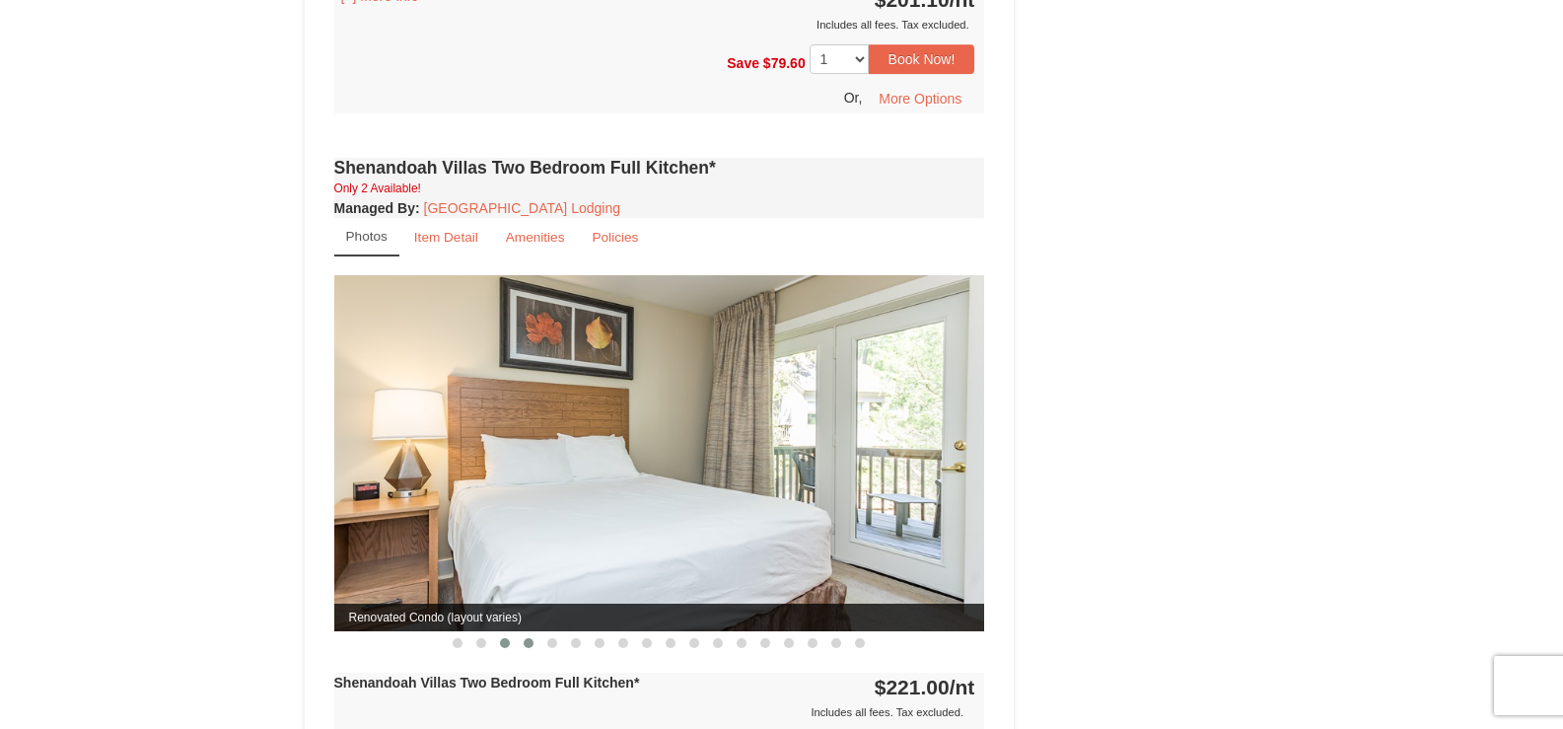
click at [523, 633] on button at bounding box center [529, 643] width 24 height 20
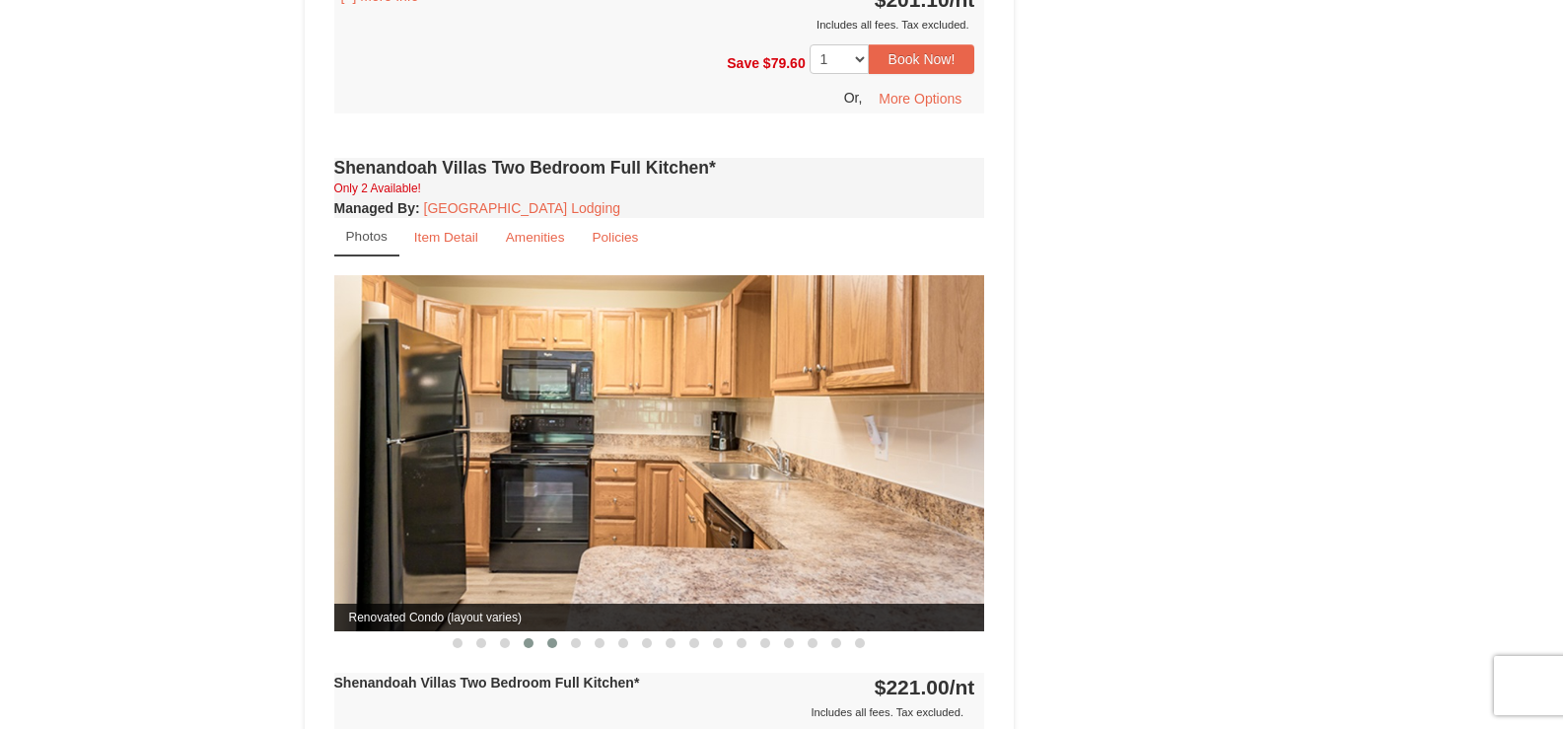
click at [543, 633] on button at bounding box center [552, 643] width 24 height 20
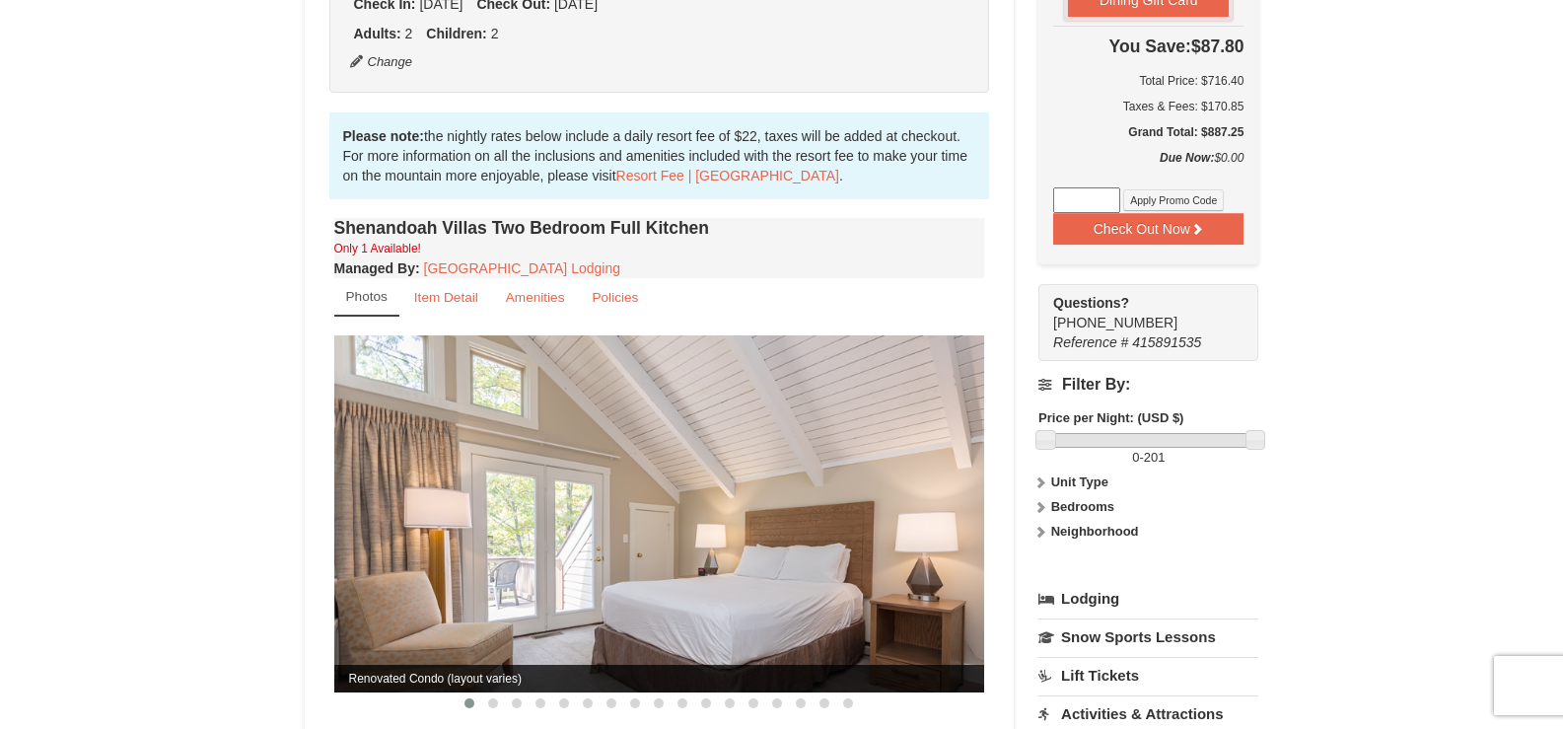
scroll to position [395, 0]
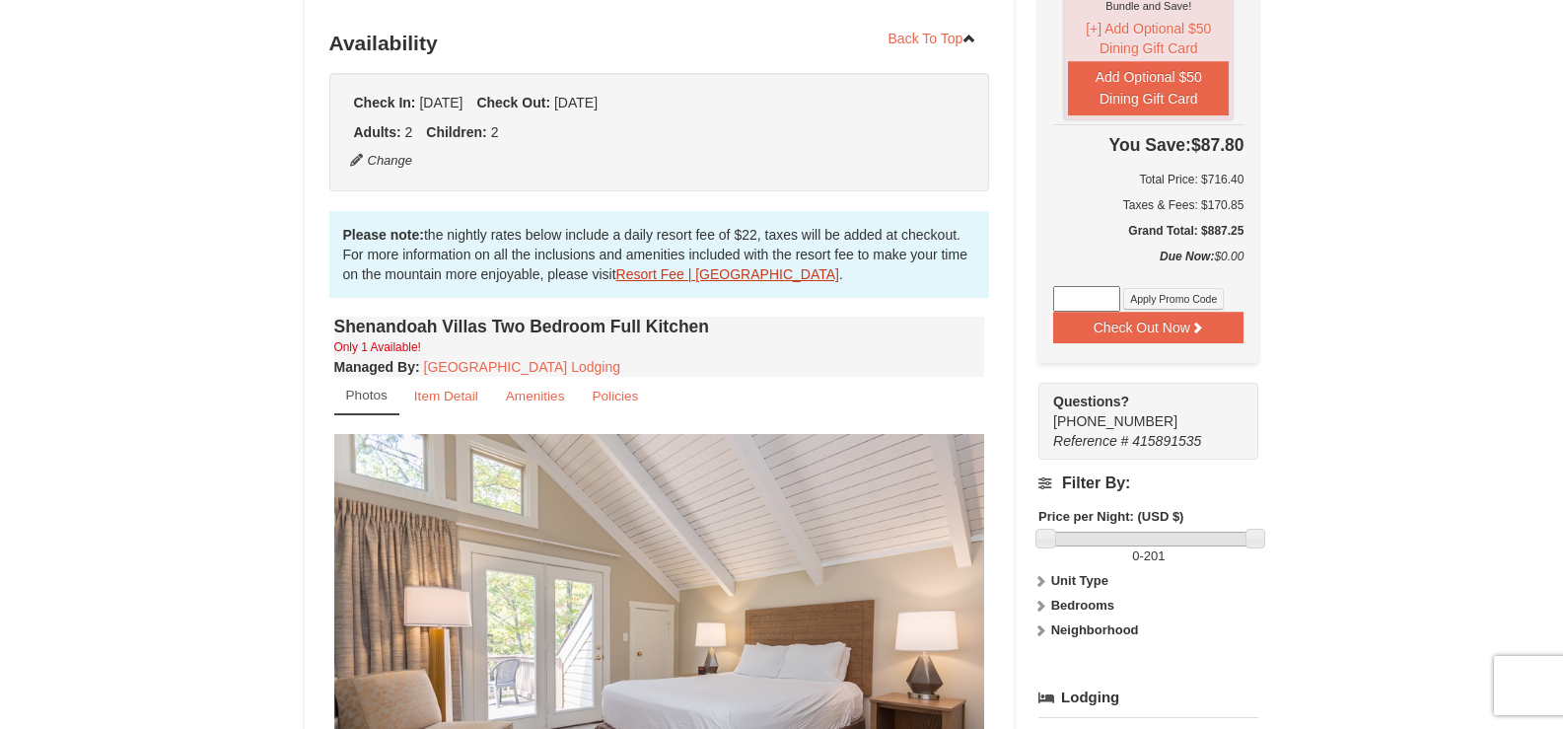
click at [659, 266] on link "Resort Fee | [GEOGRAPHIC_DATA]" at bounding box center [727, 274] width 223 height 16
